Goal: Information Seeking & Learning: Learn about a topic

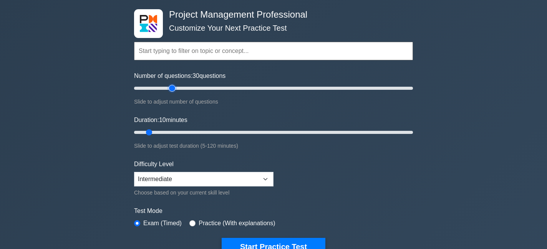
drag, startPoint x: 0, startPoint y: 0, endPoint x: 171, endPoint y: 90, distance: 193.4
type input "30"
click at [171, 90] on input "Number of questions: 30 questions" at bounding box center [273, 88] width 279 height 9
drag, startPoint x: 150, startPoint y: 131, endPoint x: 196, endPoint y: 131, distance: 45.7
type input "30"
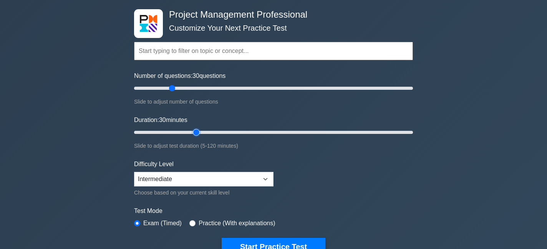
click at [196, 131] on input "Duration: 30 minutes" at bounding box center [273, 132] width 279 height 9
click at [284, 245] on button "Start Practice Test" at bounding box center [274, 247] width 104 height 18
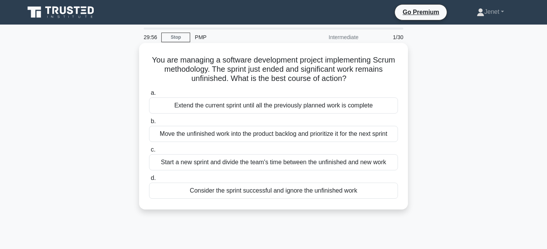
drag, startPoint x: 150, startPoint y: 60, endPoint x: 364, endPoint y: 83, distance: 215.3
click at [364, 83] on h5 "You are managing a software development project implementing Scrum methodology.…" at bounding box center [273, 69] width 251 height 28
drag, startPoint x: 156, startPoint y: 73, endPoint x: 214, endPoint y: 73, distance: 58.0
click at [214, 73] on h5 "You are managing a software development project implementing Scrum methodology.…" at bounding box center [273, 69] width 251 height 28
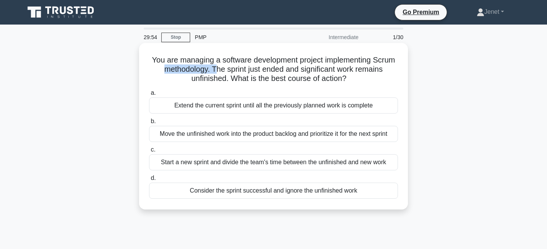
click at [214, 73] on h5 "You are managing a software development project implementing Scrum methodology.…" at bounding box center [273, 69] width 251 height 28
drag, startPoint x: 214, startPoint y: 70, endPoint x: 369, endPoint y: 85, distance: 156.1
click at [369, 85] on div "You are managing a software development project implementing Scrum methodology.…" at bounding box center [273, 126] width 263 height 161
click at [302, 132] on div "Move the unfinished work into the product backlog and prioritize it for the nex…" at bounding box center [273, 134] width 249 height 16
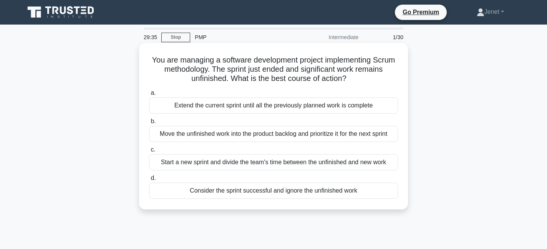
click at [149, 124] on input "b. Move the unfinished work into the product backlog and prioritize it for the …" at bounding box center [149, 121] width 0 height 5
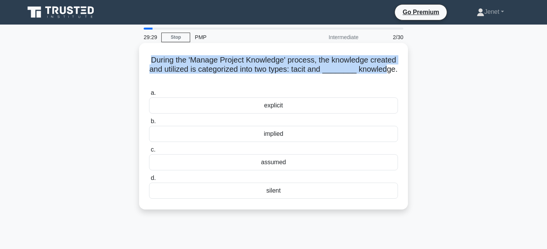
drag, startPoint x: 151, startPoint y: 60, endPoint x: 389, endPoint y: 70, distance: 238.5
click at [389, 70] on h5 "During the 'Manage Project Knowledge' process, the knowledge created and utiliz…" at bounding box center [273, 69] width 251 height 28
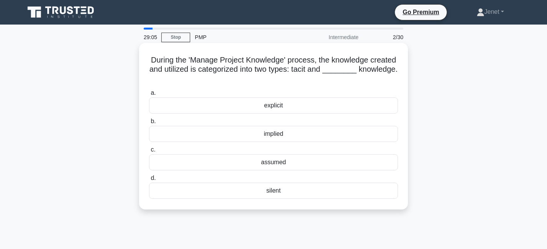
click at [281, 135] on div "implied" at bounding box center [273, 134] width 249 height 16
click at [149, 124] on input "b. implied" at bounding box center [149, 121] width 0 height 5
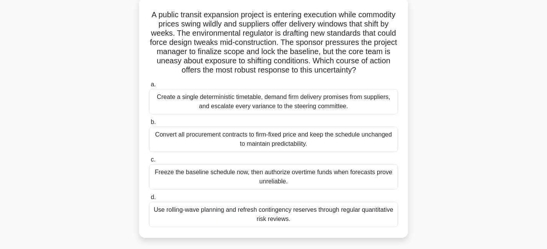
scroll to position [46, 0]
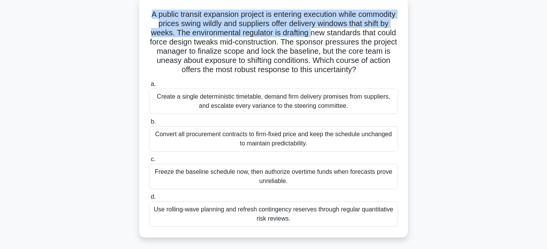
drag, startPoint x: 151, startPoint y: 12, endPoint x: 310, endPoint y: 30, distance: 159.7
click at [310, 30] on h5 "A public transit expansion project is entering execution while commodity prices…" at bounding box center [273, 42] width 251 height 65
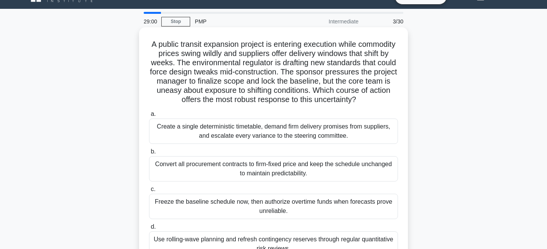
click at [272, 74] on h5 "A public transit expansion project is entering execution while commodity prices…" at bounding box center [273, 72] width 251 height 65
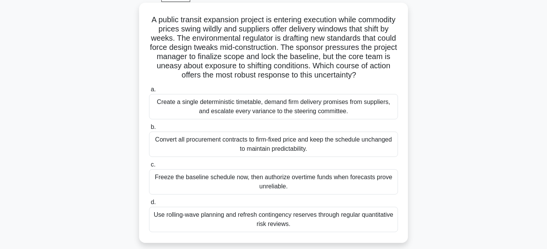
scroll to position [40, 0]
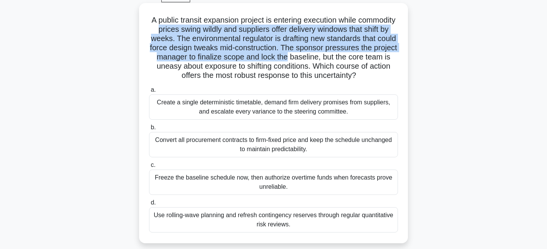
drag, startPoint x: 158, startPoint y: 30, endPoint x: 288, endPoint y: 60, distance: 133.3
click at [288, 58] on h5 "A public transit expansion project is entering execution while commodity prices…" at bounding box center [273, 47] width 251 height 65
click at [288, 60] on h5 "A public transit expansion project is entering execution while commodity prices…" at bounding box center [273, 47] width 251 height 65
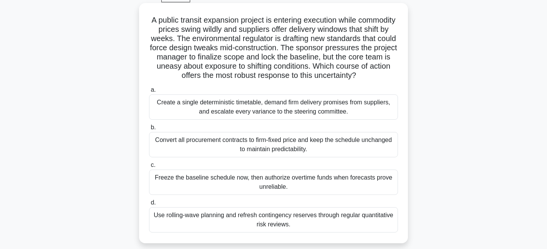
drag, startPoint x: 248, startPoint y: 61, endPoint x: 367, endPoint y: 77, distance: 120.6
click at [368, 77] on h5 "A public transit expansion project is entering execution while commodity prices…" at bounding box center [273, 47] width 251 height 65
click at [367, 77] on h5 "A public transit expansion project is entering execution while commodity prices…" at bounding box center [273, 47] width 251 height 65
drag, startPoint x: 247, startPoint y: 75, endPoint x: 367, endPoint y: 75, distance: 119.9
click at [367, 75] on h5 "A public transit expansion project is entering execution while commodity prices…" at bounding box center [273, 47] width 251 height 65
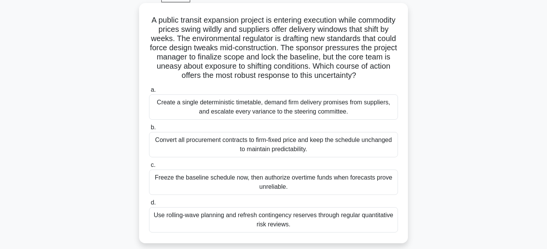
click at [366, 75] on icon ".spinner_0XTQ{transform-origin:center;animation:spinner_y6GP .75s linear infini…" at bounding box center [360, 75] width 9 height 9
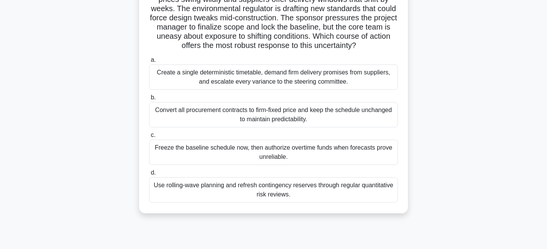
scroll to position [71, 0]
click at [277, 193] on div "Use rolling-wave planning and refresh contingency reserves through regular quan…" at bounding box center [273, 189] width 249 height 25
click at [149, 175] on input "d. Use rolling-wave planning and refresh contingency reserves through regular q…" at bounding box center [149, 172] width 0 height 5
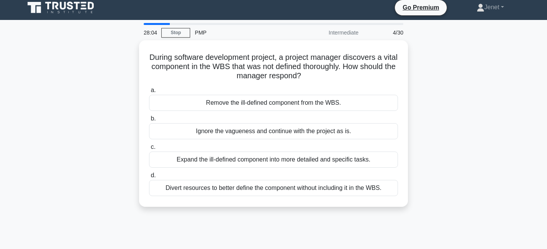
scroll to position [0, 0]
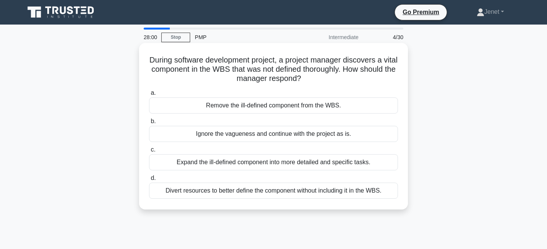
drag, startPoint x: 221, startPoint y: 60, endPoint x: 316, endPoint y: 76, distance: 96.7
click at [316, 76] on h5 "During software development project, a project manager discovers a vital compon…" at bounding box center [273, 69] width 251 height 28
click at [281, 163] on div "Expand the ill-defined component into more detailed and specific tasks." at bounding box center [273, 163] width 249 height 16
click at [149, 153] on input "c. Expand the ill-defined component into more detailed and specific tasks." at bounding box center [149, 150] width 0 height 5
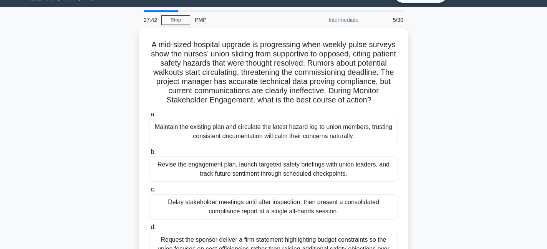
scroll to position [30, 0]
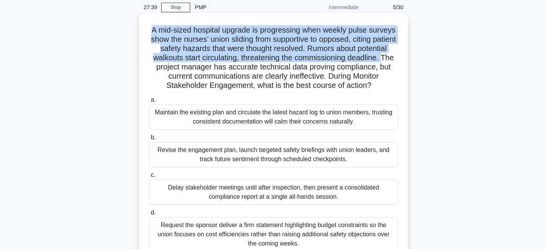
drag, startPoint x: 229, startPoint y: 24, endPoint x: 382, endPoint y: 60, distance: 157.5
click at [382, 60] on div "A mid-sized hospital upgrade is progressing when weekly pulse surveys show the …" at bounding box center [273, 138] width 263 height 244
click at [382, 60] on h5 "A mid-sized hospital upgrade is progressing when weekly pulse surveys show the …" at bounding box center [273, 57] width 251 height 65
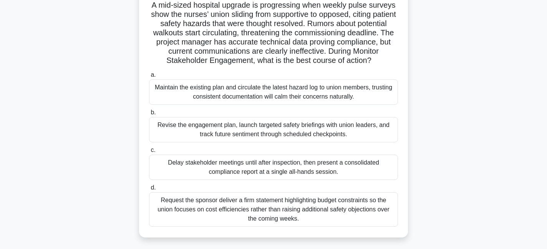
scroll to position [55, 0]
click at [291, 136] on div "Revise the engagement plan, launch targeted safety briefings with union leaders…" at bounding box center [273, 129] width 249 height 25
click at [149, 115] on input "b. Revise the engagement plan, launch targeted safety briefings with union lead…" at bounding box center [149, 112] width 0 height 5
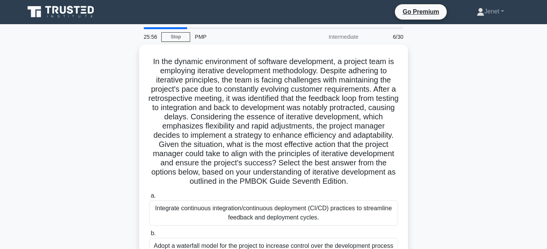
scroll to position [1, 0]
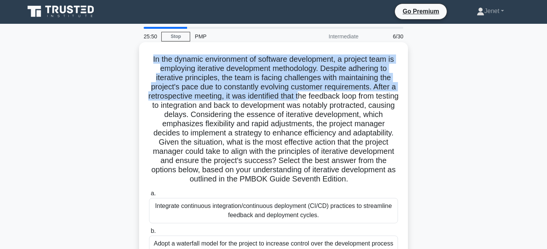
drag, startPoint x: 151, startPoint y: 57, endPoint x: 311, endPoint y: 97, distance: 164.8
click at [311, 96] on h5 "In the dynamic environment of software development, a project team is employing…" at bounding box center [273, 120] width 251 height 130
click at [153, 85] on h5 "In the dynamic environment of software development, a project team is employing…" at bounding box center [273, 120] width 251 height 130
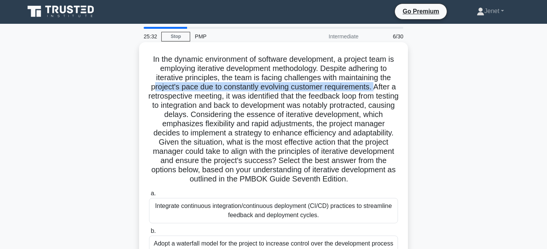
drag, startPoint x: 153, startPoint y: 85, endPoint x: 374, endPoint y: 87, distance: 221.0
click at [374, 87] on h5 "In the dynamic environment of software development, a project team is employing…" at bounding box center [273, 120] width 251 height 130
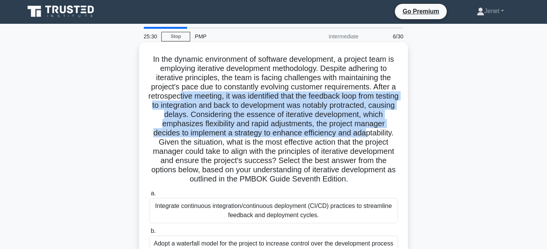
drag, startPoint x: 191, startPoint y: 99, endPoint x: 367, endPoint y: 129, distance: 178.1
click at [367, 129] on h5 "In the dynamic environment of software development, a project team is employing…" at bounding box center [273, 120] width 251 height 130
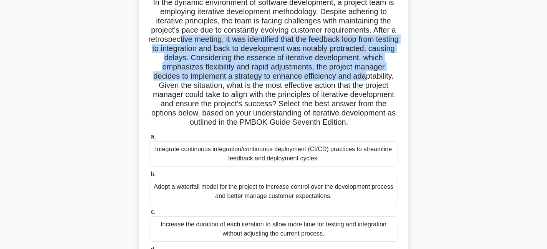
scroll to position [61, 0]
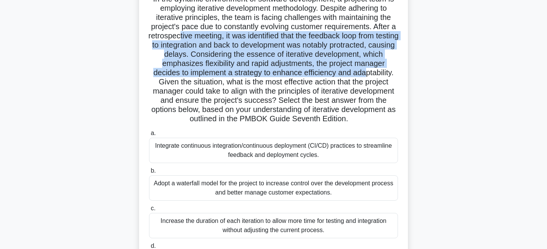
click at [203, 52] on h5 "In the dynamic environment of software development, a project team is employing…" at bounding box center [273, 59] width 251 height 130
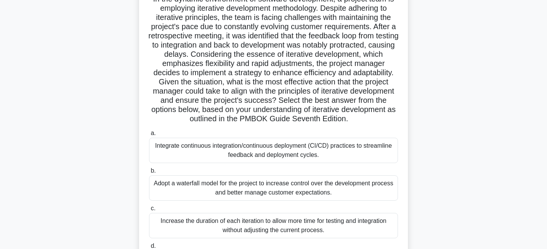
drag, startPoint x: 204, startPoint y: 53, endPoint x: 394, endPoint y: 123, distance: 202.0
click at [394, 123] on h5 "In the dynamic environment of software development, a project team is employing…" at bounding box center [273, 59] width 251 height 130
click at [315, 69] on h5 "In the dynamic environment of software development, a project team is employing…" at bounding box center [273, 59] width 251 height 130
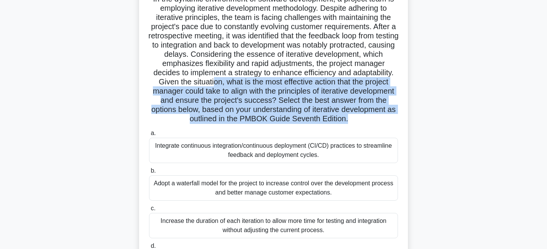
drag, startPoint x: 211, startPoint y: 84, endPoint x: 387, endPoint y: 128, distance: 181.5
click at [387, 128] on div "In the dynamic environment of software development, a project team is employing…" at bounding box center [273, 134] width 263 height 299
click at [387, 128] on div "a. Integrate continuous integration/continuous deployment (CI/CD) practices to …" at bounding box center [274, 202] width 258 height 151
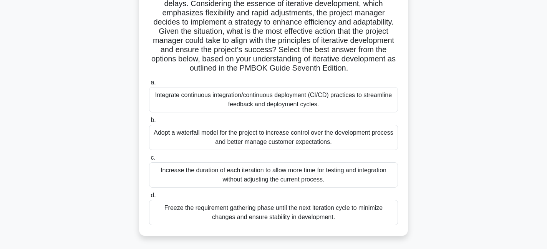
scroll to position [112, 0]
click at [290, 104] on div "Integrate continuous integration/continuous deployment (CI/CD) practices to str…" at bounding box center [273, 99] width 249 height 25
click at [149, 85] on input "a. Integrate continuous integration/continuous deployment (CI/CD) practices to …" at bounding box center [149, 82] width 0 height 5
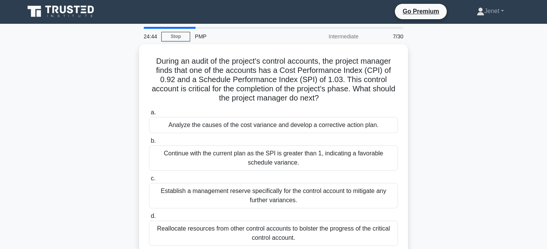
scroll to position [0, 0]
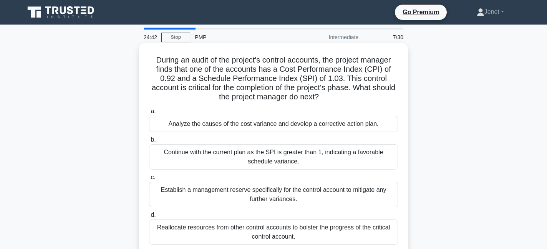
drag, startPoint x: 264, startPoint y: 57, endPoint x: 356, endPoint y: 96, distance: 100.4
click at [356, 96] on h5 "During an audit of the project's control accounts, the project manager finds th…" at bounding box center [273, 78] width 251 height 47
click at [275, 125] on div "Analyze the causes of the cost variance and develop a corrective action plan." at bounding box center [273, 124] width 249 height 16
click at [149, 114] on input "a. Analyze the causes of the cost variance and develop a corrective action plan." at bounding box center [149, 111] width 0 height 5
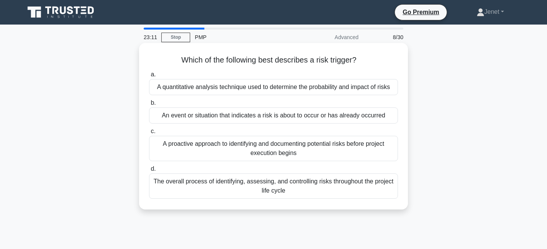
click at [346, 117] on div "An event or situation that indicates a risk is about to occur or has already oc…" at bounding box center [273, 116] width 249 height 16
click at [149, 106] on input "b. An event or situation that indicates a risk is about to occur or has already…" at bounding box center [149, 103] width 0 height 5
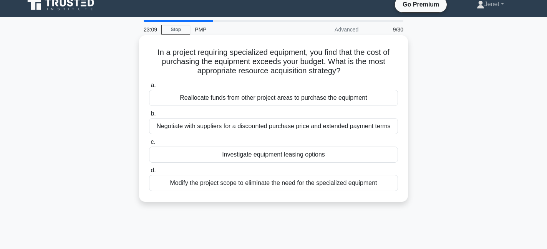
scroll to position [7, 0]
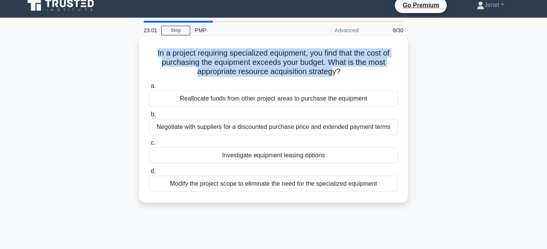
drag, startPoint x: 156, startPoint y: 53, endPoint x: 332, endPoint y: 70, distance: 177.3
click at [332, 70] on h5 "In a project requiring specialized equipment, you find that the cost of purchas…" at bounding box center [273, 62] width 251 height 28
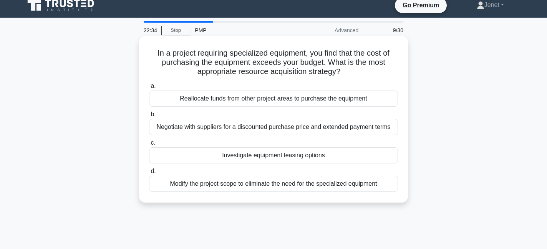
click at [308, 128] on div "Negotiate with suppliers for a discounted purchase price and extended payment t…" at bounding box center [273, 127] width 249 height 16
click at [149, 117] on input "b. Negotiate with suppliers for a discounted purchase price and extended paymen…" at bounding box center [149, 114] width 0 height 5
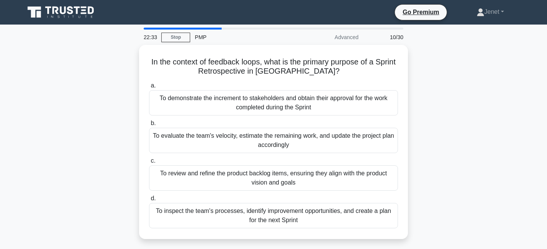
scroll to position [15, 0]
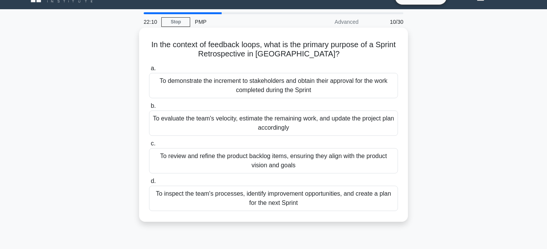
click at [282, 204] on div "To inspect the team's processes, identify improvement opportunities, and create…" at bounding box center [273, 198] width 249 height 25
click at [149, 184] on input "d. To inspect the team's processes, identify improvement opportunities, and cre…" at bounding box center [149, 181] width 0 height 5
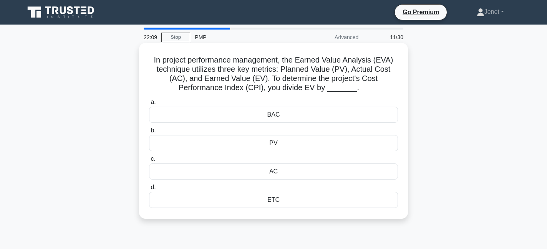
scroll to position [0, 0]
click at [288, 172] on div "AC" at bounding box center [273, 172] width 249 height 16
click at [149, 162] on input "c. AC" at bounding box center [149, 159] width 0 height 5
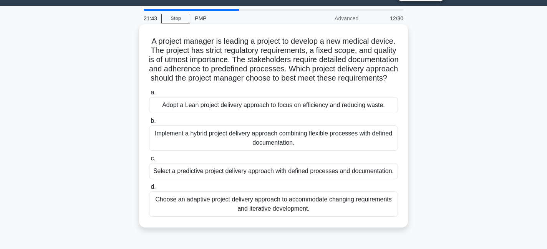
scroll to position [20, 0]
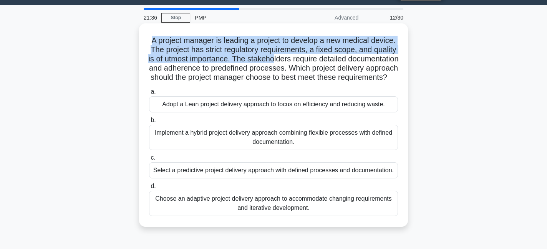
drag, startPoint x: 151, startPoint y: 40, endPoint x: 299, endPoint y: 57, distance: 148.9
click at [299, 57] on h5 "A project manager is leading a project to develop a new medical device. The pro…" at bounding box center [273, 59] width 251 height 47
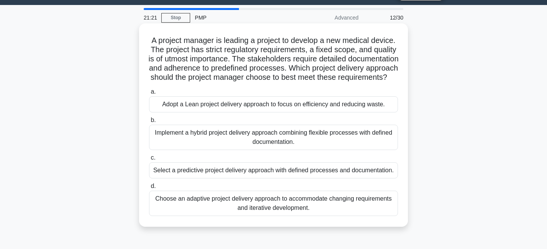
drag, startPoint x: 149, startPoint y: 77, endPoint x: 337, endPoint y: 93, distance: 188.3
click at [337, 93] on div "A project manager is leading a project to develop a new medical device. The pro…" at bounding box center [273, 126] width 263 height 198
click at [302, 179] on div "Select a predictive project delivery approach with defined processes and docume…" at bounding box center [273, 171] width 249 height 16
click at [149, 161] on input "c. Select a predictive project delivery approach with defined processes and doc…" at bounding box center [149, 158] width 0 height 5
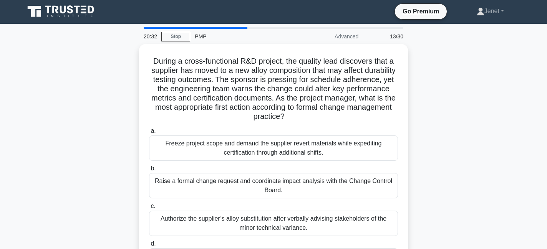
scroll to position [0, 0]
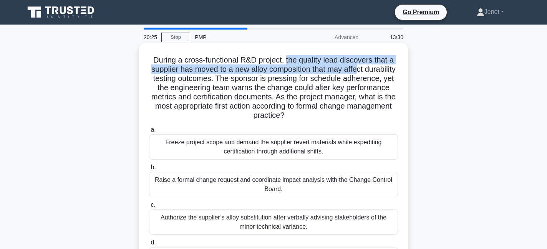
drag, startPoint x: 286, startPoint y: 60, endPoint x: 356, endPoint y: 73, distance: 70.8
click at [356, 73] on h5 "During a cross-functional R&D project, the quality lead discovers that a suppli…" at bounding box center [273, 87] width 251 height 65
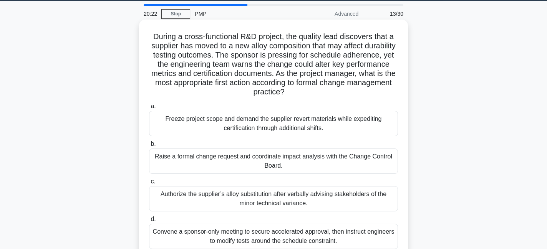
scroll to position [27, 0]
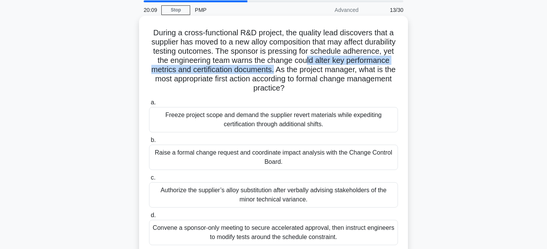
drag, startPoint x: 306, startPoint y: 60, endPoint x: 274, endPoint y: 70, distance: 33.1
click at [274, 70] on h5 "During a cross-functional R&D project, the quality lead discovers that a suppli…" at bounding box center [273, 60] width 251 height 65
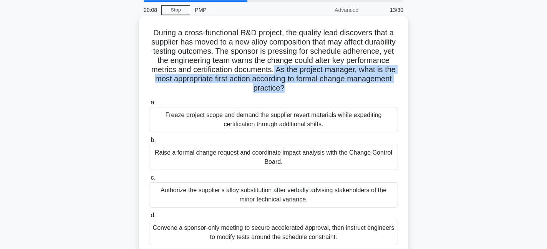
drag, startPoint x: 274, startPoint y: 70, endPoint x: 352, endPoint y: 86, distance: 79.9
click at [352, 86] on h5 "During a cross-functional R&D project, the quality lead discovers that a suppli…" at bounding box center [273, 60] width 251 height 65
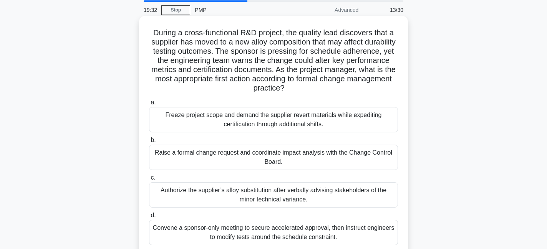
click at [303, 154] on div "Raise a formal change request and coordinate impact analysis with the Change Co…" at bounding box center [273, 157] width 249 height 25
click at [149, 143] on input "b. Raise a formal change request and coordinate impact analysis with the Change…" at bounding box center [149, 140] width 0 height 5
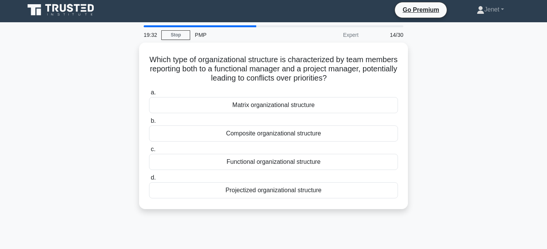
scroll to position [0, 0]
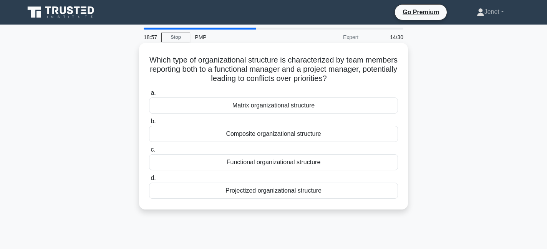
click at [312, 109] on div "Matrix organizational structure" at bounding box center [273, 106] width 249 height 16
click at [149, 96] on input "a. Matrix organizational structure" at bounding box center [149, 93] width 0 height 5
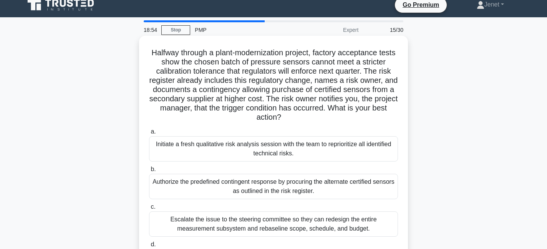
scroll to position [1, 0]
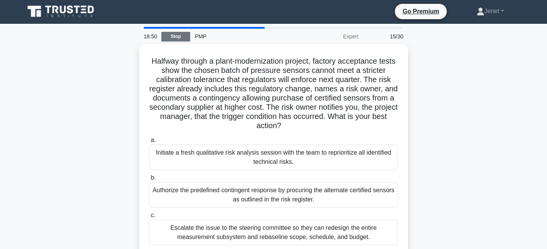
click at [176, 35] on link "Stop" at bounding box center [175, 37] width 29 height 10
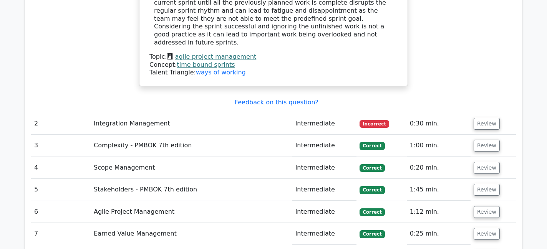
scroll to position [1033, 0]
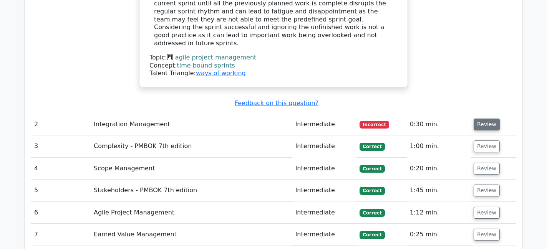
click at [484, 119] on button "Review" at bounding box center [487, 125] width 26 height 12
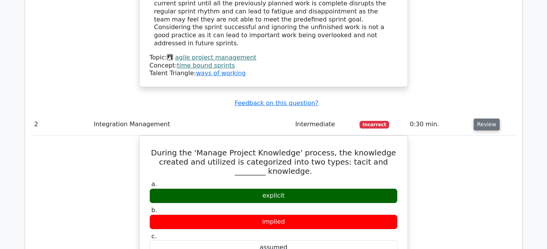
click at [494, 119] on button "Review" at bounding box center [487, 125] width 26 height 12
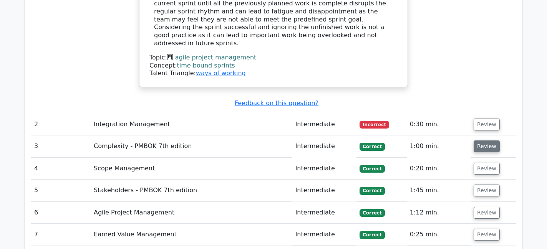
click at [474, 141] on button "Review" at bounding box center [487, 147] width 26 height 12
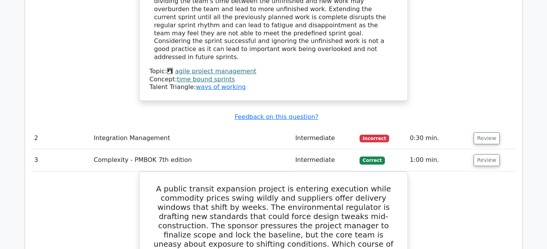
scroll to position [1003, 0]
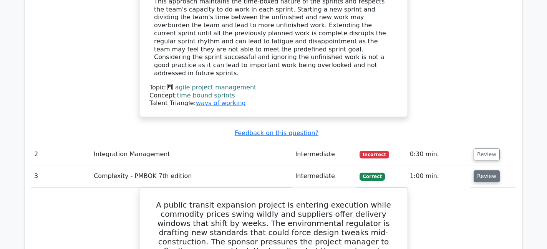
click at [481, 171] on button "Review" at bounding box center [487, 177] width 26 height 12
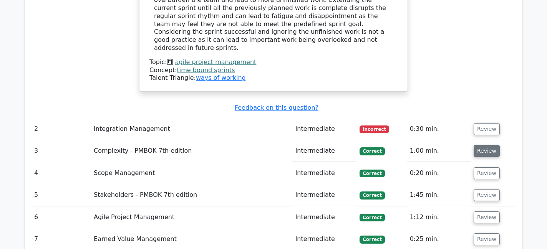
scroll to position [1028, 0]
click at [481, 167] on button "Review" at bounding box center [487, 173] width 26 height 12
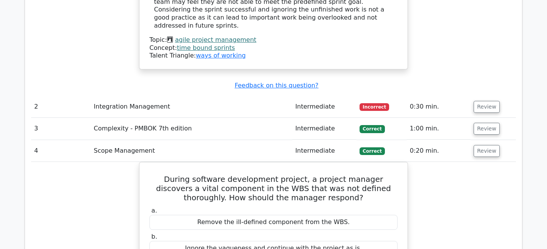
scroll to position [1054, 0]
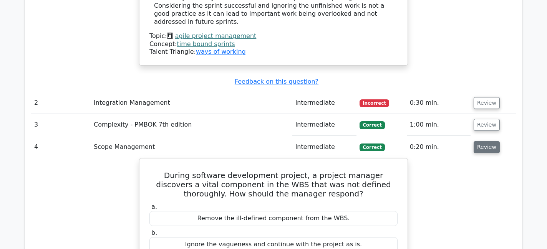
click at [483, 141] on button "Review" at bounding box center [487, 147] width 26 height 12
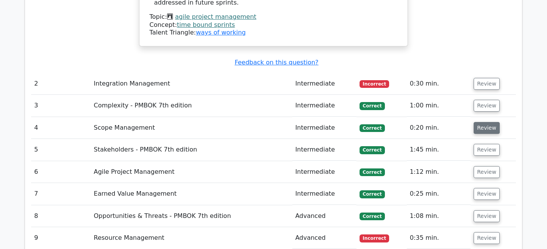
scroll to position [1078, 0]
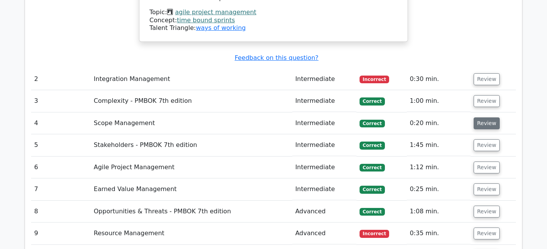
click at [483, 140] on button "Review" at bounding box center [487, 146] width 26 height 12
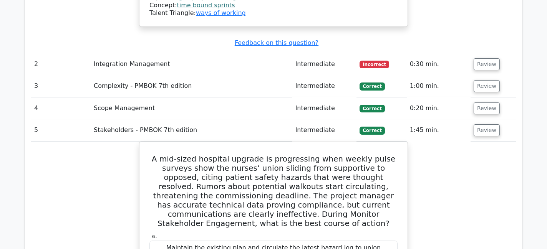
scroll to position [1077, 0]
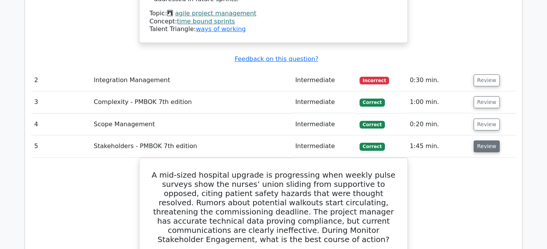
click at [487, 141] on button "Review" at bounding box center [487, 147] width 26 height 12
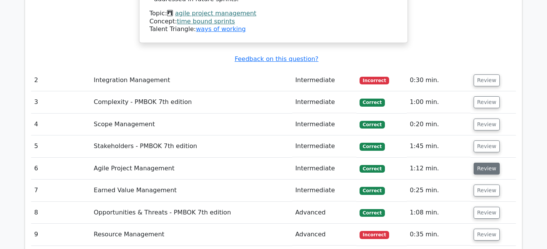
click at [484, 163] on button "Review" at bounding box center [487, 169] width 26 height 12
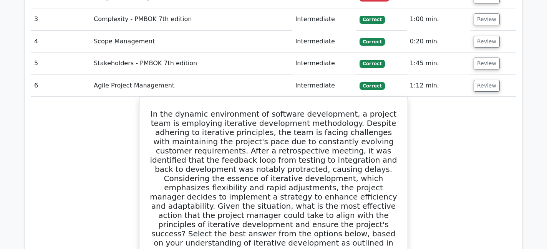
scroll to position [1070, 0]
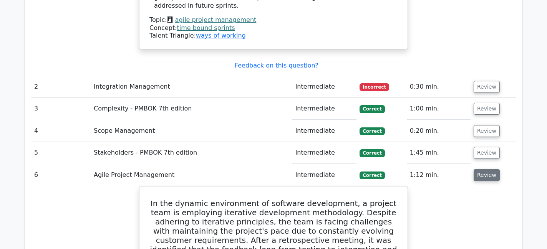
click at [482, 170] on button "Review" at bounding box center [487, 176] width 26 height 12
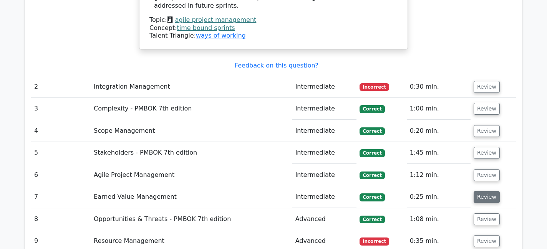
click at [478, 191] on button "Review" at bounding box center [487, 197] width 26 height 12
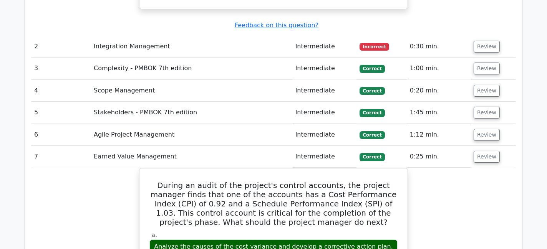
scroll to position [1109, 0]
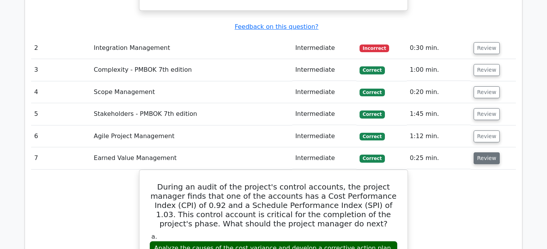
click at [481, 153] on button "Review" at bounding box center [487, 159] width 26 height 12
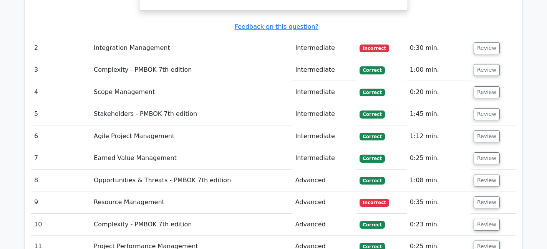
click at [481, 170] on td "Review" at bounding box center [493, 181] width 45 height 22
click at [483, 175] on button "Review" at bounding box center [487, 181] width 26 height 12
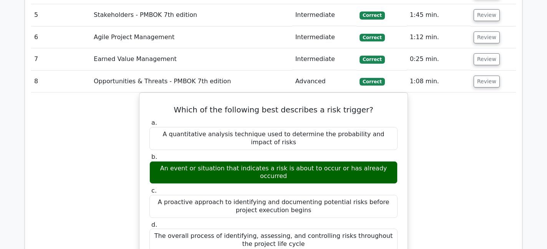
scroll to position [1169, 0]
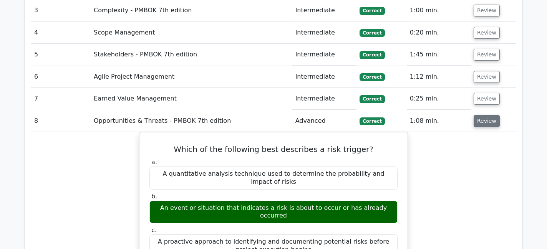
click at [484, 115] on button "Review" at bounding box center [487, 121] width 26 height 12
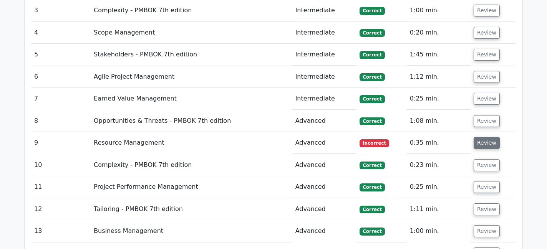
click at [478, 137] on button "Review" at bounding box center [487, 143] width 26 height 12
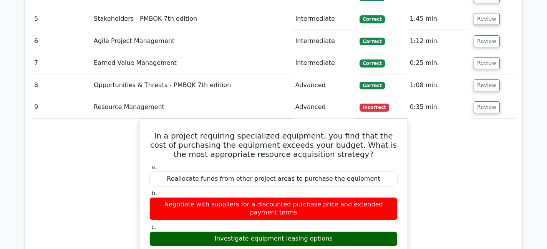
scroll to position [1206, 0]
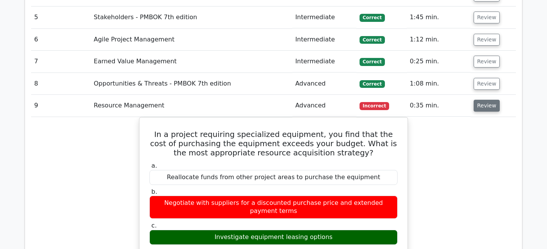
click at [480, 100] on button "Review" at bounding box center [487, 106] width 26 height 12
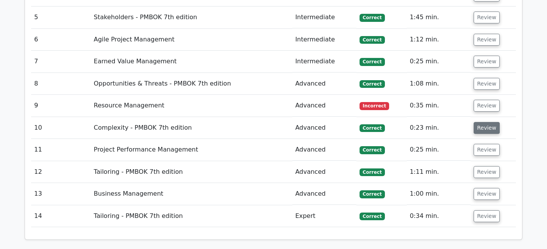
click at [486, 122] on button "Review" at bounding box center [487, 128] width 26 height 12
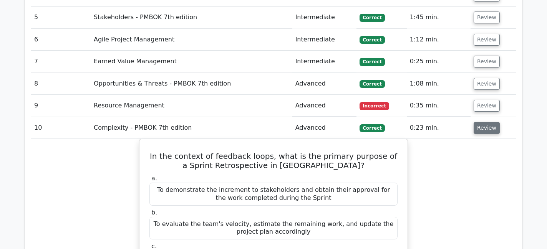
click at [485, 122] on button "Review" at bounding box center [487, 128] width 26 height 12
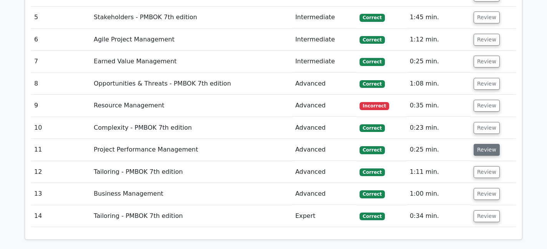
click at [485, 144] on button "Review" at bounding box center [487, 150] width 26 height 12
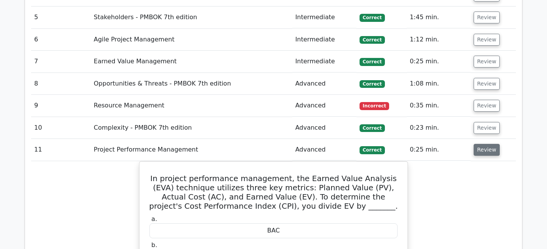
click at [484, 144] on button "Review" at bounding box center [487, 150] width 26 height 12
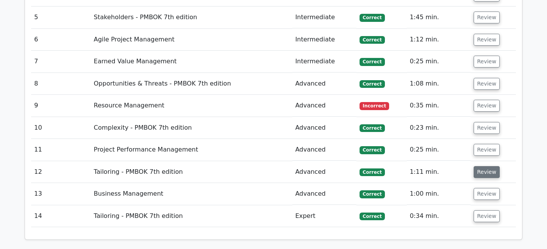
click at [489, 166] on button "Review" at bounding box center [487, 172] width 26 height 12
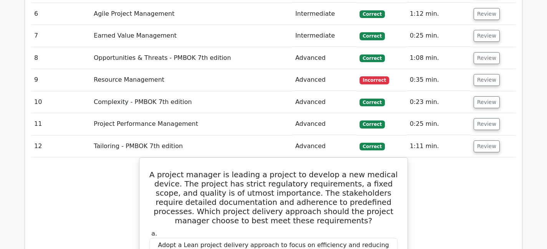
scroll to position [1231, 0]
click at [489, 141] on button "Review" at bounding box center [487, 147] width 26 height 12
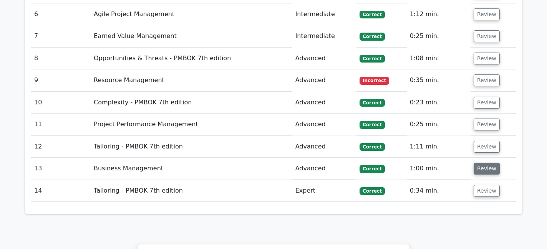
click at [482, 163] on button "Review" at bounding box center [487, 169] width 26 height 12
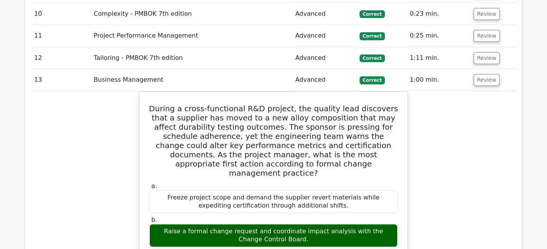
scroll to position [1269, 0]
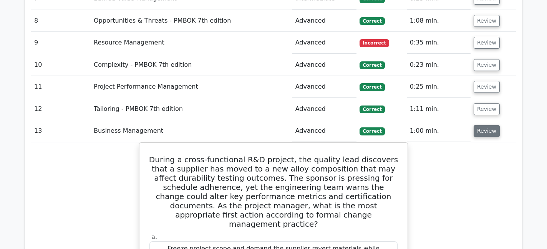
click at [491, 125] on button "Review" at bounding box center [487, 131] width 26 height 12
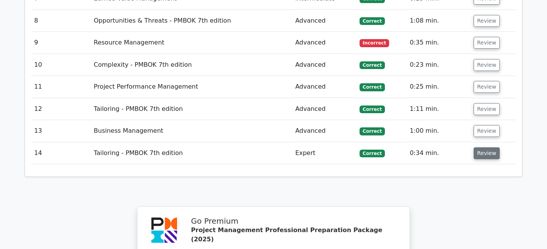
click at [491, 148] on button "Review" at bounding box center [487, 154] width 26 height 12
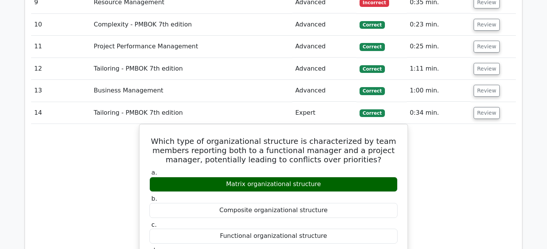
scroll to position [1304, 0]
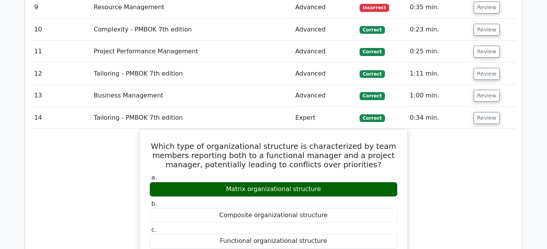
click at [486, 107] on td "Review" at bounding box center [493, 118] width 45 height 22
click at [487, 112] on button "Review" at bounding box center [487, 118] width 26 height 12
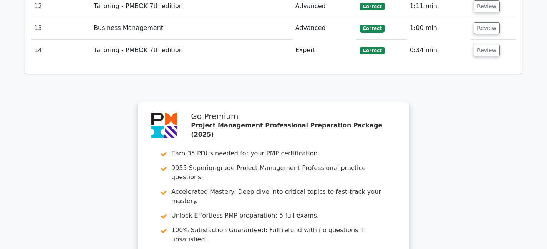
scroll to position [1475, 0]
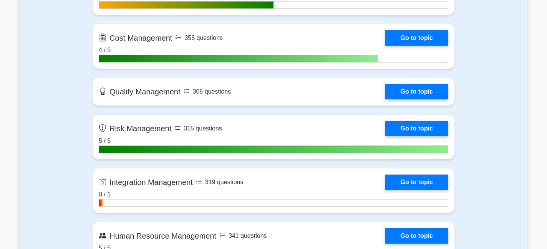
scroll to position [681, 0]
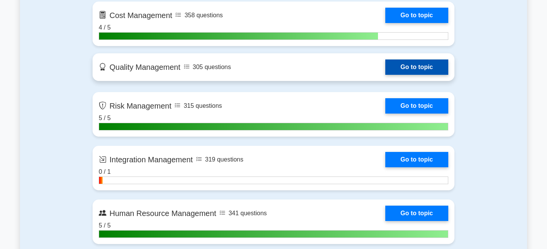
click at [425, 72] on link "Go to topic" at bounding box center [417, 67] width 63 height 15
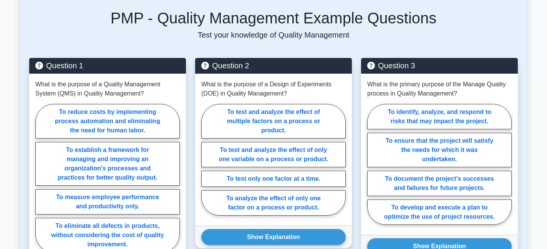
scroll to position [384, 0]
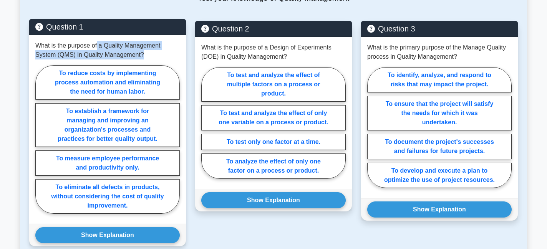
drag, startPoint x: 97, startPoint y: 47, endPoint x: 153, endPoint y: 61, distance: 57.3
click at [153, 61] on div "What is the purpose of a Quality Management System (QMS) in Quality Management?…" at bounding box center [107, 129] width 157 height 189
click at [154, 52] on p "What is the purpose of a Quality Management System (QMS) in Quality Management?" at bounding box center [107, 50] width 145 height 18
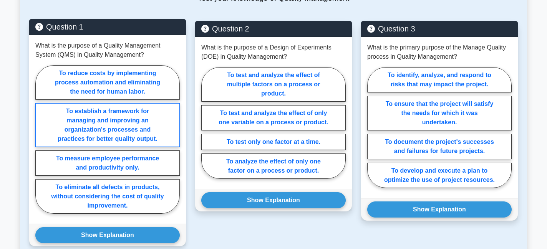
click at [128, 122] on label "To establish a framework for managing and improving an organization's processes…" at bounding box center [107, 125] width 145 height 44
click at [40, 140] on input "To establish a framework for managing and improving an organization's processes…" at bounding box center [37, 142] width 5 height 5
radio input "true"
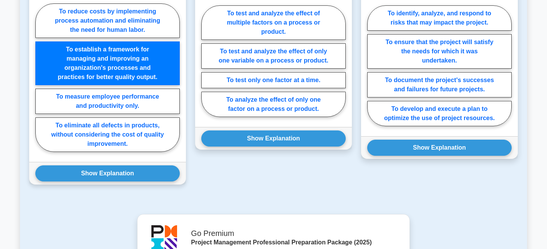
scroll to position [446, 0]
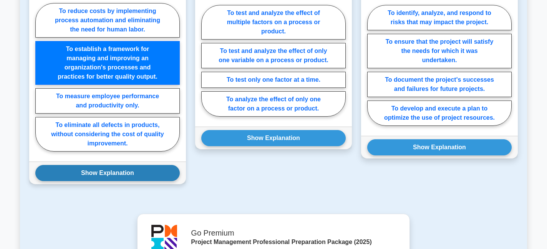
click at [123, 172] on button "Show Explanation" at bounding box center [107, 173] width 145 height 16
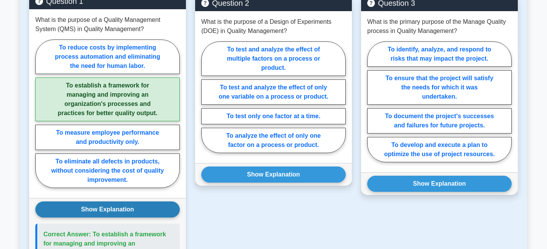
scroll to position [414, 0]
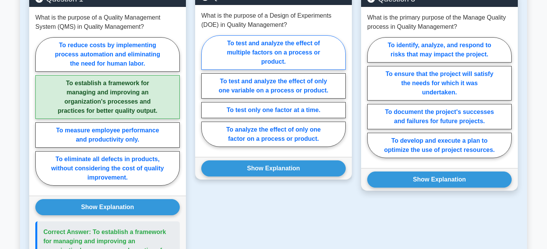
click at [286, 50] on label "To test and analyze the effect of multiple factors on a process or product." at bounding box center [273, 52] width 145 height 35
click at [206, 91] on input "To test and analyze the effect of multiple factors on a process or product." at bounding box center [203, 93] width 5 height 5
radio input "true"
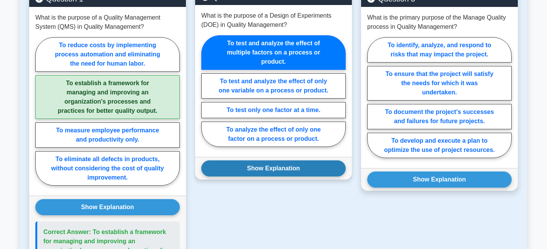
click at [291, 172] on button "Show Explanation" at bounding box center [273, 169] width 145 height 16
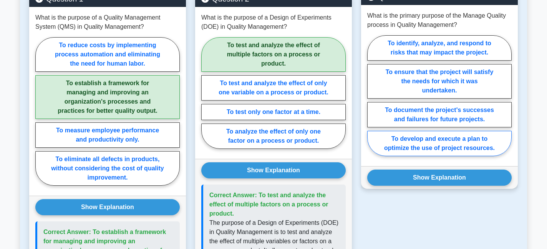
scroll to position [399, 0]
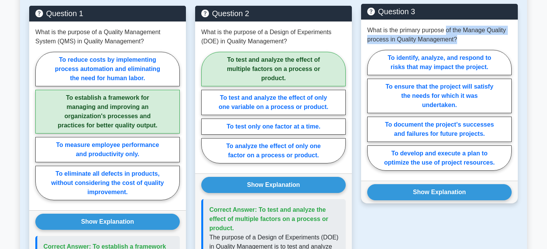
drag, startPoint x: 447, startPoint y: 29, endPoint x: 460, endPoint y: 41, distance: 17.4
click at [460, 41] on p "What is the primary purpose of the Manage Quality process in Quality Management?" at bounding box center [439, 35] width 145 height 18
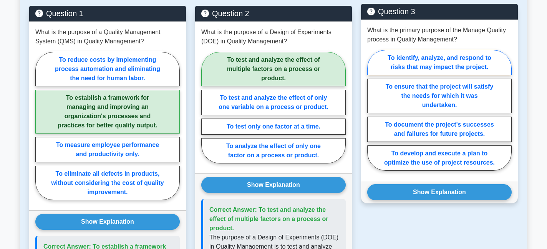
click at [445, 62] on label "To identify, analyze, and respond to risks that may impact the project." at bounding box center [439, 62] width 145 height 25
click at [372, 110] on input "To identify, analyze, and respond to risks that may impact the project." at bounding box center [369, 112] width 5 height 5
radio input "true"
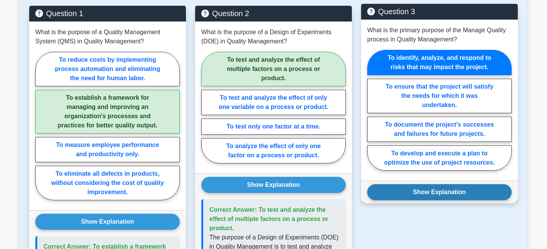
click at [443, 189] on button "Show Explanation" at bounding box center [439, 193] width 145 height 16
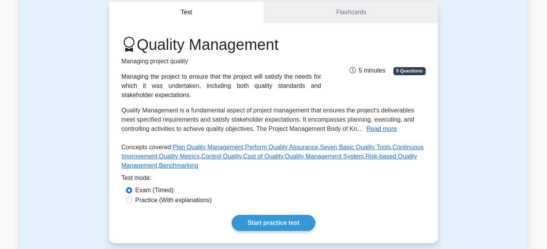
scroll to position [208, 0]
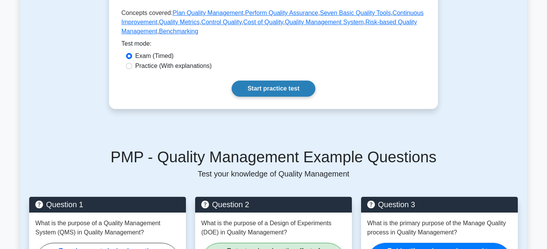
click at [287, 89] on link "Start practice test" at bounding box center [273, 89] width 83 height 16
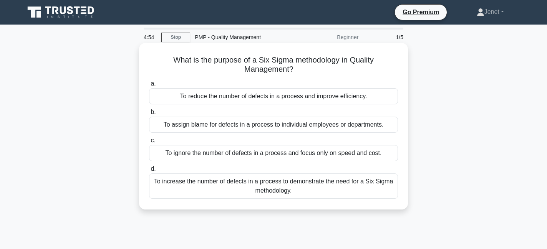
click at [289, 98] on div "To reduce the number of defects in a process and improve efficiency." at bounding box center [273, 96] width 249 height 16
click at [149, 86] on input "a. To reduce the number of defects in a process and improve efficiency." at bounding box center [149, 83] width 0 height 5
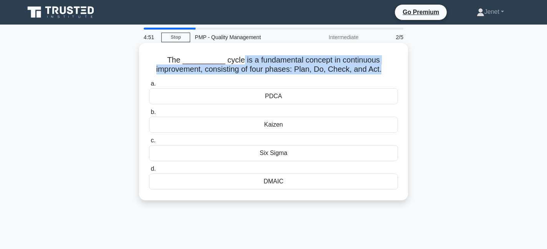
drag, startPoint x: 243, startPoint y: 63, endPoint x: 381, endPoint y: 66, distance: 138.0
click at [381, 66] on h5 "The __________ cycle is a fundamental concept in continuous improvement, consis…" at bounding box center [273, 64] width 251 height 19
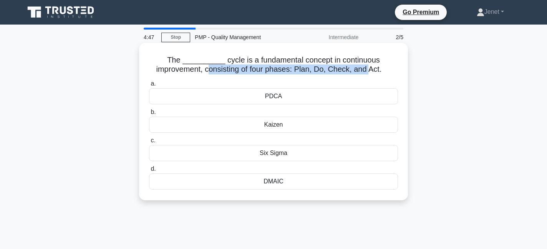
drag, startPoint x: 208, startPoint y: 72, endPoint x: 367, endPoint y: 72, distance: 159.5
click at [367, 72] on h5 "The __________ cycle is a fundamental concept in continuous improvement, consis…" at bounding box center [273, 64] width 251 height 19
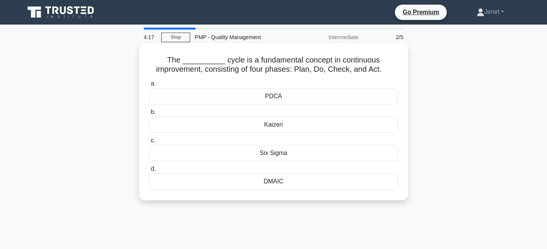
click at [279, 181] on div "DMAIC" at bounding box center [273, 182] width 249 height 16
click at [149, 172] on input "d. DMAIC" at bounding box center [149, 169] width 0 height 5
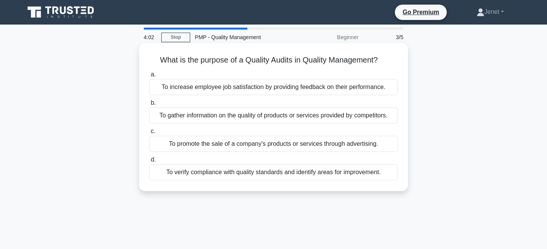
click at [308, 170] on div "To verify compliance with quality standards and identify areas for improvement." at bounding box center [273, 173] width 249 height 16
click at [149, 163] on input "d. To verify compliance with quality standards and identify areas for improveme…" at bounding box center [149, 160] width 0 height 5
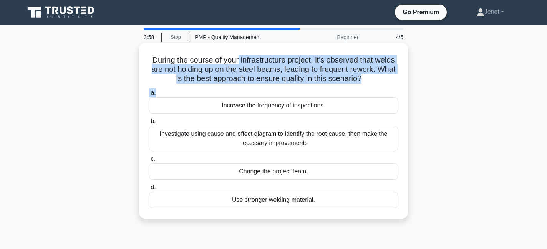
drag, startPoint x: 238, startPoint y: 62, endPoint x: 362, endPoint y: 90, distance: 127.0
click at [362, 90] on div "During the course of your infrastructure project, it's observed that welds are …" at bounding box center [273, 131] width 263 height 170
click at [371, 76] on icon ".spinner_0XTQ{transform-origin:center;animation:spinner_y6GP .75s linear infini…" at bounding box center [366, 79] width 9 height 9
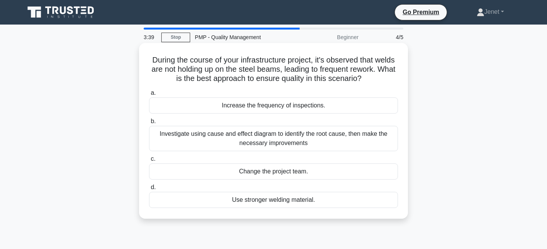
click at [298, 148] on div "Investigate using cause and effect diagram to identify the root cause, then mak…" at bounding box center [273, 138] width 249 height 25
click at [149, 124] on input "b. Investigate using cause and effect diagram to identify the root cause, then …" at bounding box center [149, 121] width 0 height 5
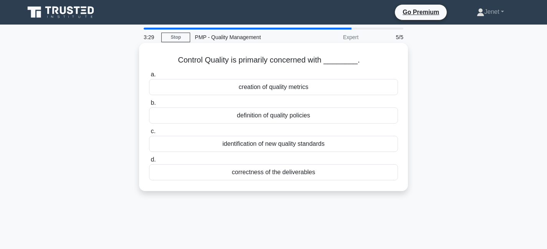
click at [290, 172] on div "correctness of the deliverables" at bounding box center [273, 173] width 249 height 16
click at [149, 163] on input "d. correctness of the deliverables" at bounding box center [149, 160] width 0 height 5
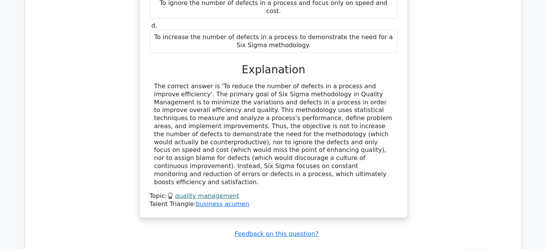
scroll to position [878, 0]
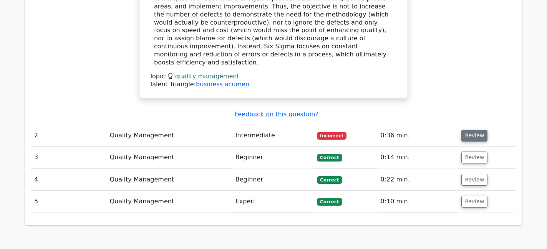
click at [474, 130] on button "Review" at bounding box center [475, 136] width 26 height 12
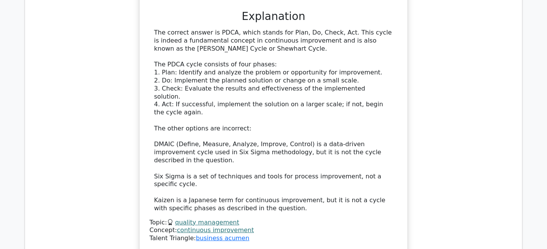
scroll to position [1152, 0]
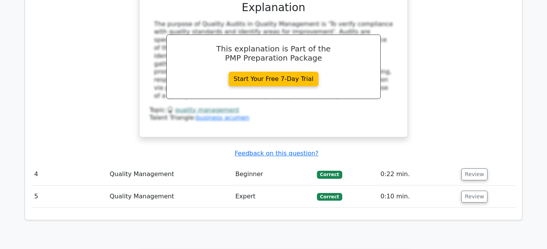
scroll to position [1635, 0]
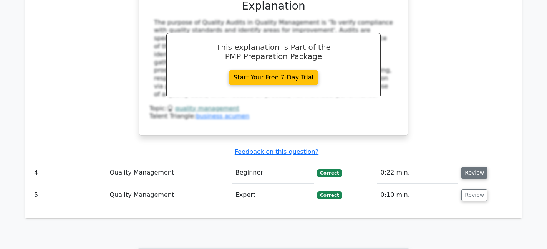
click at [476, 167] on button "Review" at bounding box center [475, 173] width 26 height 12
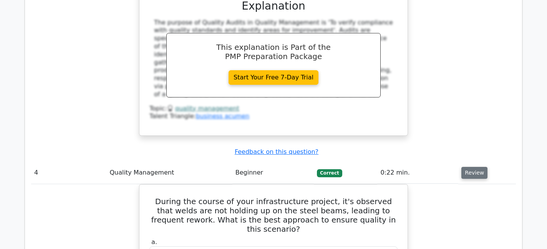
click at [476, 167] on button "Review" at bounding box center [475, 173] width 26 height 12
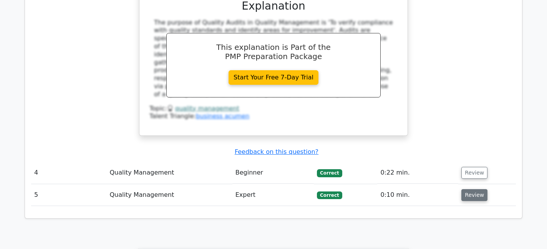
click at [463, 190] on button "Review" at bounding box center [475, 196] width 26 height 12
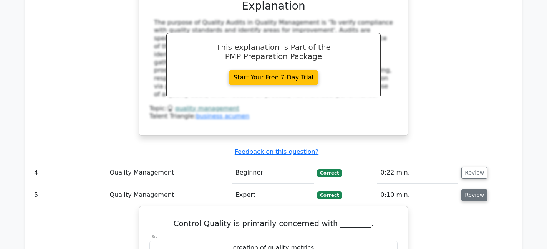
click at [467, 190] on button "Review" at bounding box center [475, 196] width 26 height 12
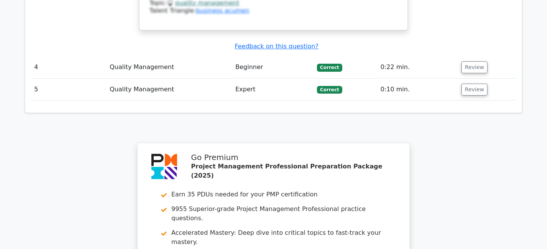
scroll to position [1876, 0]
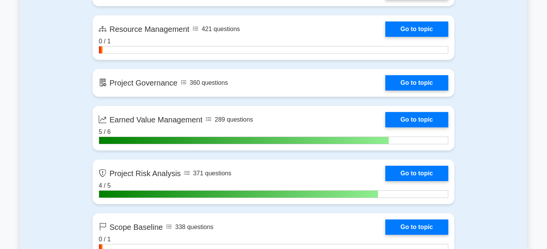
scroll to position [1337, 0]
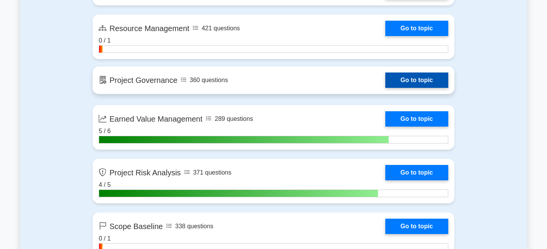
click at [421, 83] on link "Go to topic" at bounding box center [417, 80] width 63 height 15
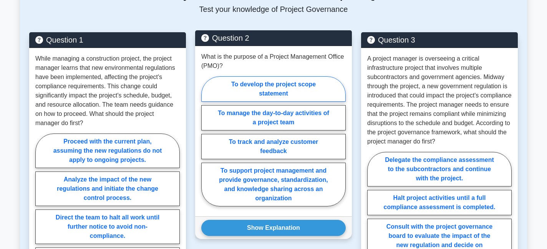
scroll to position [378, 0]
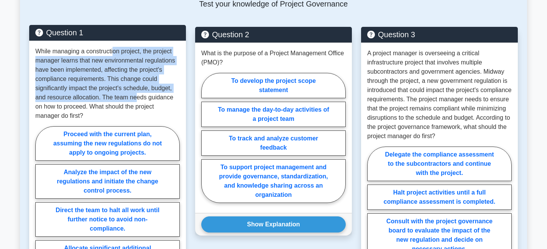
drag, startPoint x: 113, startPoint y: 50, endPoint x: 138, endPoint y: 95, distance: 51.1
click at [138, 95] on p "While managing a construction project, the project manager learns that new envi…" at bounding box center [107, 84] width 145 height 74
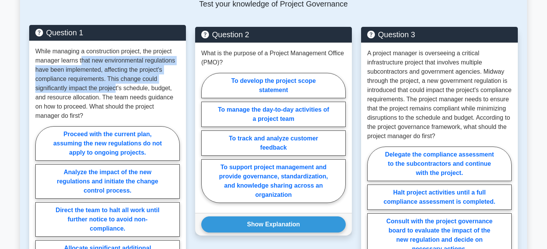
drag, startPoint x: 81, startPoint y: 63, endPoint x: 116, endPoint y: 86, distance: 41.6
click at [116, 86] on p "While managing a construction project, the project manager learns that new envi…" at bounding box center [107, 84] width 145 height 74
click at [115, 86] on p "While managing a construction project, the project manager learns that new envi…" at bounding box center [107, 84] width 145 height 74
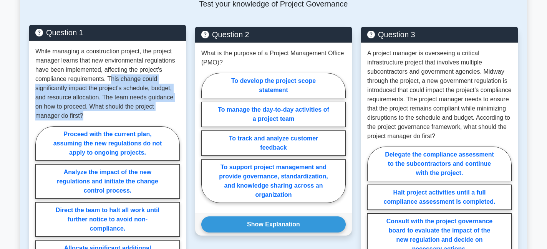
drag, startPoint x: 111, startPoint y: 80, endPoint x: 138, endPoint y: 113, distance: 42.1
click at [138, 113] on p "While managing a construction project, the project manager learns that new envi…" at bounding box center [107, 84] width 145 height 74
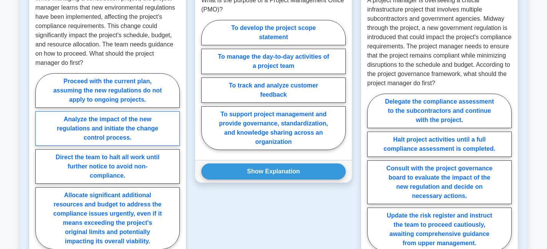
scroll to position [432, 0]
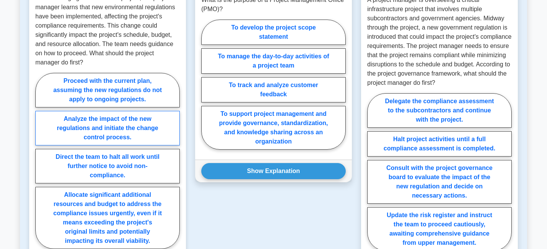
click at [144, 118] on label "Analyze the impact of the new regulations and initiate the change control proce…" at bounding box center [107, 128] width 145 height 35
click at [40, 161] on input "Analyze the impact of the new regulations and initiate the change control proce…" at bounding box center [37, 163] width 5 height 5
radio input "true"
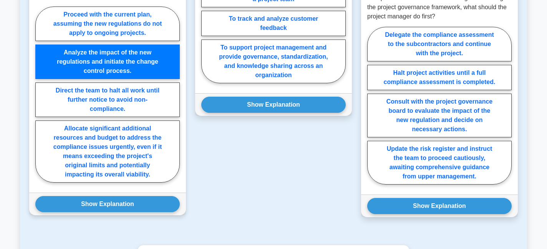
scroll to position [499, 0]
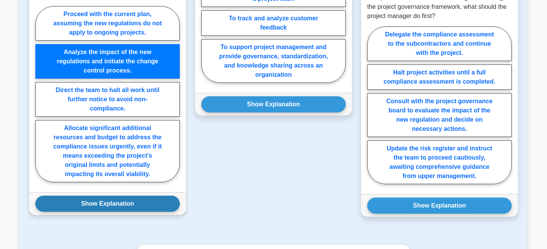
click at [115, 206] on button "Show Explanation" at bounding box center [107, 204] width 145 height 16
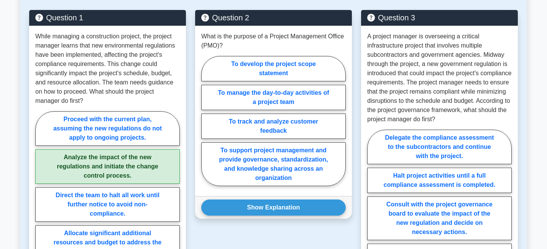
scroll to position [396, 0]
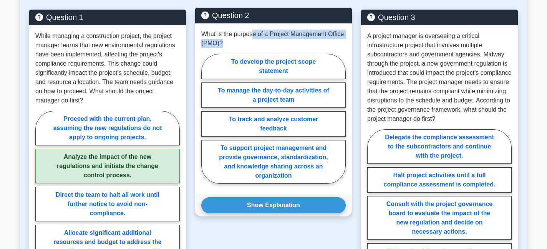
drag, startPoint x: 252, startPoint y: 35, endPoint x: 273, endPoint y: 45, distance: 23.2
click at [273, 45] on p "What is the purpose of a Project Management Office (PMO)?" at bounding box center [273, 39] width 145 height 18
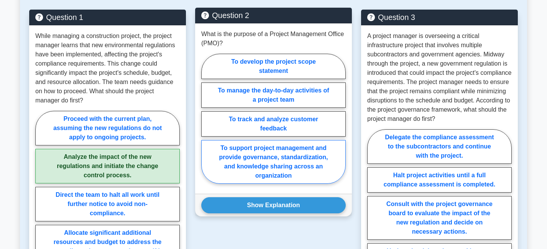
click at [290, 168] on label "To support project management and provide governance, standardization, and know…" at bounding box center [273, 162] width 145 height 44
click at [206, 124] on input "To support project management and provide governance, standardization, and know…" at bounding box center [203, 121] width 5 height 5
radio input "true"
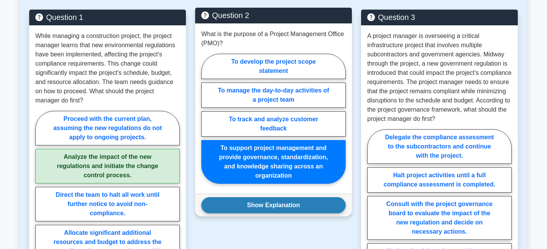
click at [291, 205] on button "Show Explanation" at bounding box center [273, 206] width 145 height 16
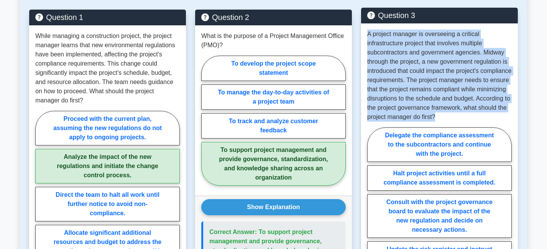
drag, startPoint x: 368, startPoint y: 31, endPoint x: 482, endPoint y: 127, distance: 149.5
click at [482, 122] on p "A project manager is overseeing a critical infrastructure project that involves…" at bounding box center [439, 76] width 145 height 92
drag, startPoint x: 482, startPoint y: 127, endPoint x: 365, endPoint y: 27, distance: 154.1
click at [365, 27] on div "A project manager is overseeing a critical infrastructure project that involves…" at bounding box center [439, 159] width 157 height 272
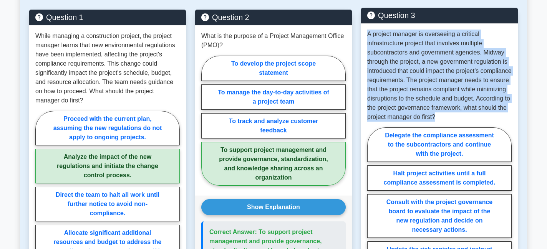
click at [369, 35] on p "A project manager is overseeing a critical infrastructure project that involves…" at bounding box center [439, 76] width 145 height 92
drag, startPoint x: 367, startPoint y: 34, endPoint x: 474, endPoint y: 128, distance: 142.2
click at [474, 122] on p "A project manager is overseeing a critical infrastructure project that involves…" at bounding box center [439, 76] width 145 height 92
click at [456, 73] on p "A project manager is overseeing a critical infrastructure project that involves…" at bounding box center [439, 76] width 145 height 92
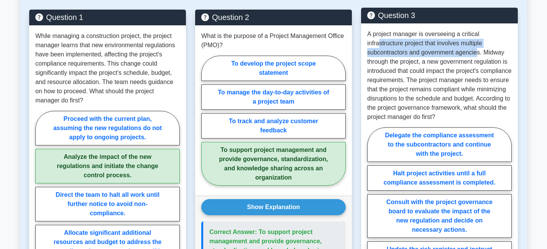
drag, startPoint x: 380, startPoint y: 42, endPoint x: 477, endPoint y: 53, distance: 97.9
click at [477, 53] on p "A project manager is overseeing a critical infrastructure project that involves…" at bounding box center [439, 76] width 145 height 92
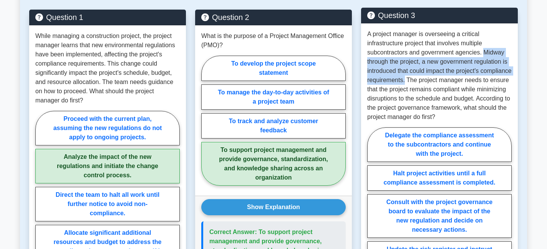
drag, startPoint x: 483, startPoint y: 53, endPoint x: 438, endPoint y: 81, distance: 53.0
click at [438, 81] on p "A project manager is overseeing a critical infrastructure project that involves…" at bounding box center [439, 76] width 145 height 92
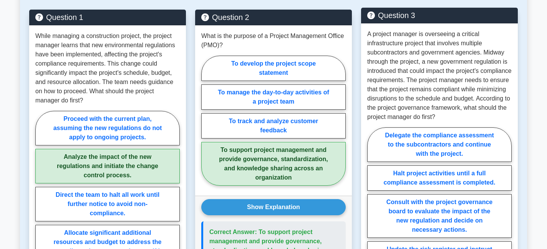
drag, startPoint x: 438, startPoint y: 81, endPoint x: 450, endPoint y: 113, distance: 34.4
click at [450, 113] on p "A project manager is overseeing a critical infrastructure project that involves…" at bounding box center [439, 76] width 145 height 92
drag, startPoint x: 438, startPoint y: 77, endPoint x: 447, endPoint y: 94, distance: 19.3
click at [447, 94] on p "A project manager is overseeing a critical infrastructure project that involves…" at bounding box center [439, 76] width 145 height 92
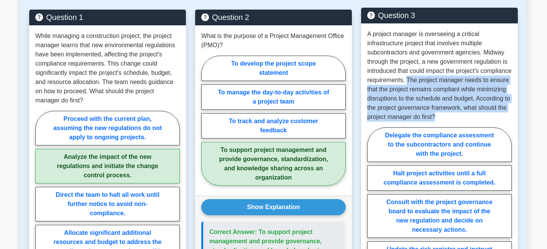
drag, startPoint x: 441, startPoint y: 78, endPoint x: 404, endPoint y: 128, distance: 61.0
click at [404, 122] on p "A project manager is overseeing a critical infrastructure project that involves…" at bounding box center [439, 76] width 145 height 92
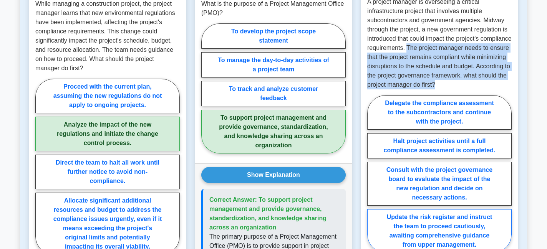
scroll to position [427, 0]
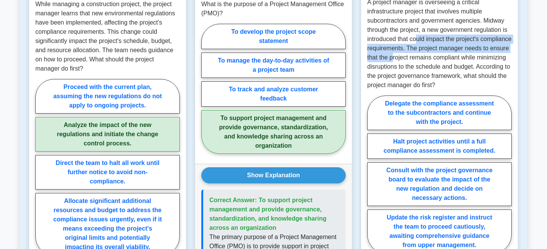
drag, startPoint x: 416, startPoint y: 41, endPoint x: 438, endPoint y: 56, distance: 27.4
click at [438, 56] on p "A project manager is overseeing a critical infrastructure project that involves…" at bounding box center [439, 44] width 145 height 92
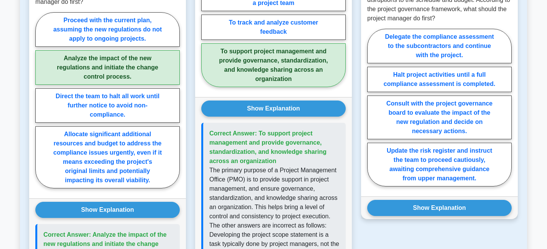
scroll to position [500, 0]
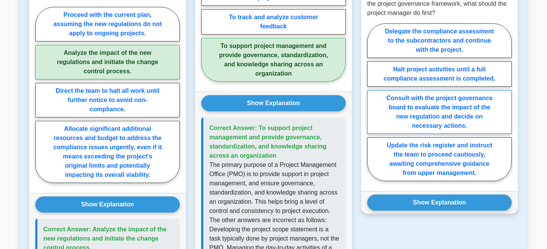
click at [466, 118] on label "Consult with the project governance board to evaluate the impact of the new reg…" at bounding box center [439, 112] width 145 height 44
click at [372, 107] on input "Consult with the project governance board to evaluate the impact of the new reg…" at bounding box center [369, 104] width 5 height 5
radio input "true"
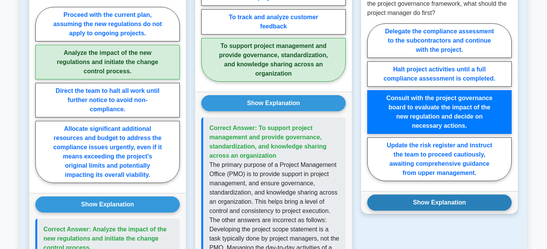
click at [424, 211] on button "Show Explanation" at bounding box center [439, 203] width 145 height 16
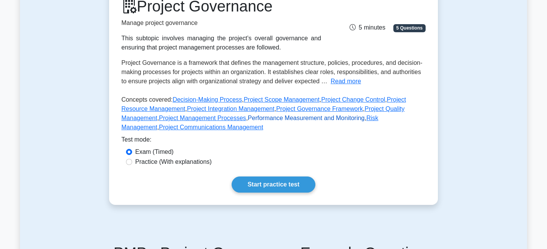
scroll to position [198, 0]
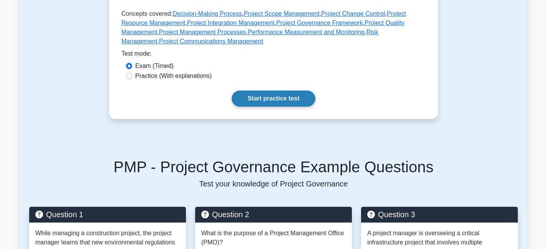
click at [260, 103] on link "Start practice test" at bounding box center [273, 99] width 83 height 16
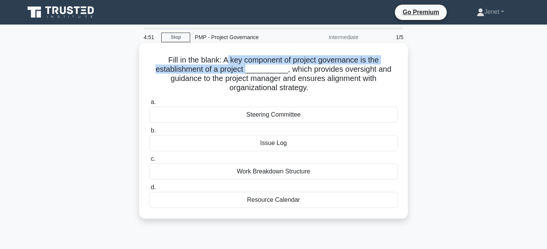
drag, startPoint x: 228, startPoint y: 59, endPoint x: 245, endPoint y: 73, distance: 22.5
click at [246, 73] on h5 "Fill in the blank: A key component of project governance is the establishment o…" at bounding box center [273, 74] width 251 height 38
click at [245, 73] on h5 "Fill in the blank: A key component of project governance is the establishment o…" at bounding box center [273, 74] width 251 height 38
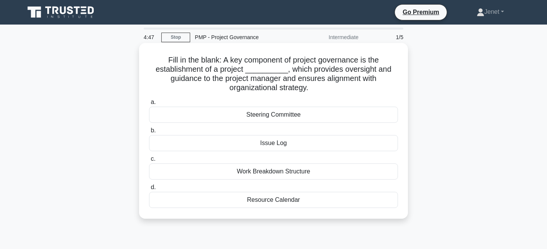
click at [291, 114] on div "Steering Committee" at bounding box center [273, 115] width 249 height 16
click at [149, 105] on input "a. Steering Committee" at bounding box center [149, 102] width 0 height 5
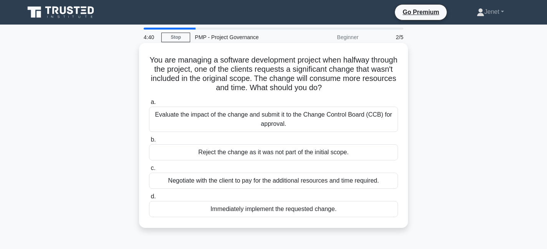
drag, startPoint x: 230, startPoint y: 76, endPoint x: 279, endPoint y: 87, distance: 50.5
click at [280, 87] on h5 "You are managing a software development project when halfway through the projec…" at bounding box center [273, 74] width 251 height 38
click at [278, 85] on h5 "You are managing a software development project when halfway through the projec…" at bounding box center [273, 74] width 251 height 38
drag, startPoint x: 273, startPoint y: 80, endPoint x: 330, endPoint y: 89, distance: 57.6
click at [330, 89] on h5 "You are managing a software development project when halfway through the projec…" at bounding box center [273, 74] width 251 height 38
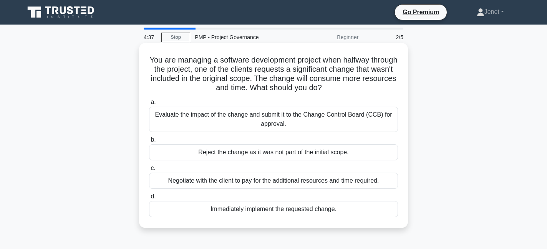
click at [329, 89] on icon ".spinner_0XTQ{transform-origin:center;animation:spinner_y6GP .75s linear infini…" at bounding box center [326, 88] width 9 height 9
click at [311, 116] on div "Evaluate the impact of the change and submit it to the Change Control Board (CC…" at bounding box center [273, 119] width 249 height 25
click at [149, 105] on input "a. Evaluate the impact of the change and submit it to the Change Control Board …" at bounding box center [149, 102] width 0 height 5
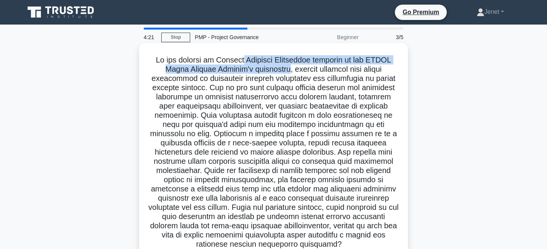
drag, startPoint x: 234, startPoint y: 59, endPoint x: 276, endPoint y: 68, distance: 42.5
click at [276, 69] on h5 ".spinner_0XTQ{transform-origin:center;animation:spinner_y6GP .75s linear infini…" at bounding box center [273, 152] width 251 height 195
click at [276, 68] on h5 ".spinner_0XTQ{transform-origin:center;animation:spinner_y6GP .75s linear infini…" at bounding box center [273, 152] width 251 height 195
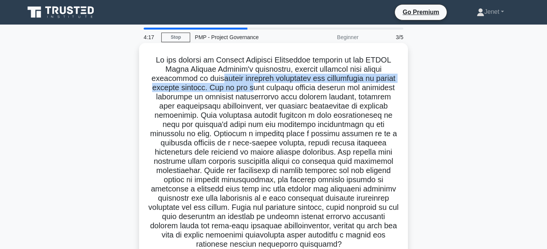
drag, startPoint x: 217, startPoint y: 79, endPoint x: 254, endPoint y: 91, distance: 39.1
click at [254, 91] on h5 ".spinner_0XTQ{transform-origin:center;animation:spinner_y6GP .75s linear infini…" at bounding box center [273, 152] width 251 height 195
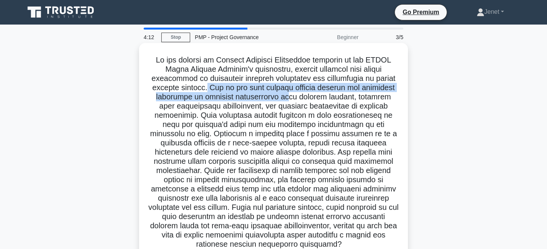
drag, startPoint x: 209, startPoint y: 88, endPoint x: 276, endPoint y: 101, distance: 68.5
click at [276, 101] on h5 ".spinner_0XTQ{transform-origin:center;animation:spinner_y6GP .75s linear infini…" at bounding box center [273, 152] width 251 height 195
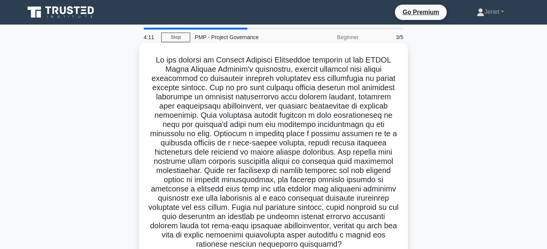
click at [281, 95] on h5 ".spinner_0XTQ{transform-origin:center;animation:spinner_y6GP .75s linear infini…" at bounding box center [273, 152] width 251 height 195
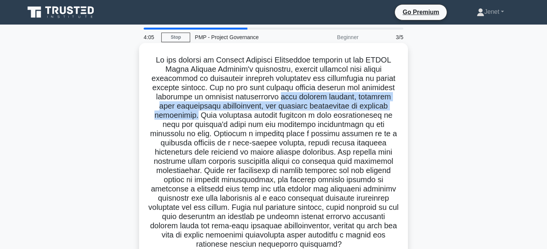
drag, startPoint x: 270, startPoint y: 98, endPoint x: 397, endPoint y: 104, distance: 127.4
click at [397, 104] on h5 ".spinner_0XTQ{transform-origin:center;animation:spinner_y6GP .75s linear infini…" at bounding box center [273, 152] width 251 height 195
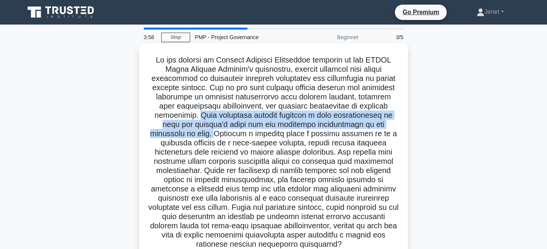
drag, startPoint x: 149, startPoint y: 115, endPoint x: 361, endPoint y: 125, distance: 211.7
click at [361, 125] on h5 ".spinner_0XTQ{transform-origin:center;animation:spinner_y6GP .75s linear infini…" at bounding box center [273, 152] width 251 height 195
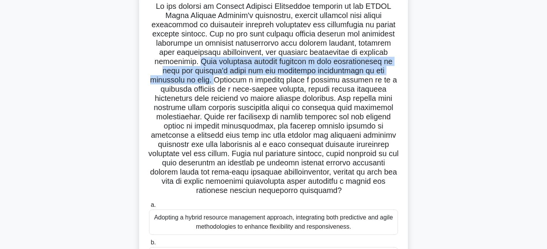
scroll to position [54, 0]
click at [288, 69] on h5 ".spinner_0XTQ{transform-origin:center;animation:spinner_y6GP .75s linear infini…" at bounding box center [273, 98] width 251 height 195
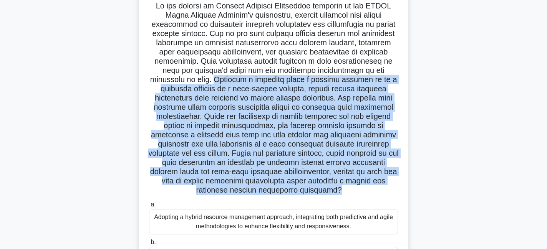
drag, startPoint x: 359, startPoint y: 71, endPoint x: 401, endPoint y: 183, distance: 119.8
click at [402, 183] on div ".spinner_0XTQ{transform-origin:center;animation:spinner_y6GP .75s linear infini…" at bounding box center [273, 174] width 263 height 364
click at [248, 122] on h5 ".spinner_0XTQ{transform-origin:center;animation:spinner_y6GP .75s linear infini…" at bounding box center [273, 98] width 251 height 195
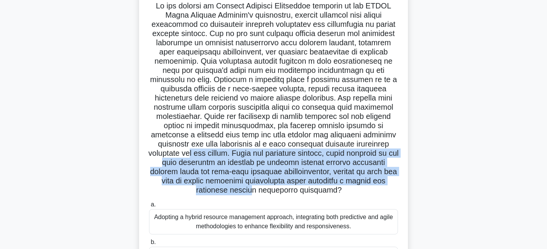
drag, startPoint x: 278, startPoint y: 147, endPoint x: 306, endPoint y: 180, distance: 43.1
click at [306, 180] on h5 ".spinner_0XTQ{transform-origin:center;animation:spinner_y6GP .75s linear infini…" at bounding box center [273, 98] width 251 height 195
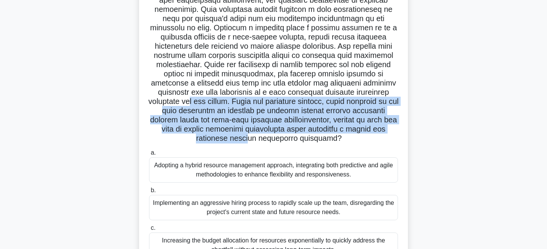
scroll to position [116, 0]
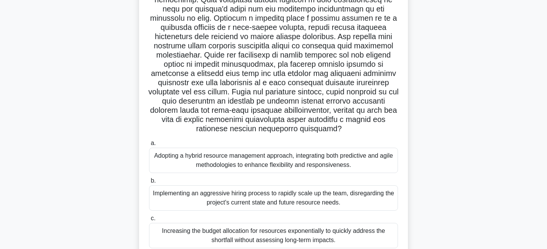
click at [186, 166] on div "Adopting a hybrid resource management approach, integrating both predictive and…" at bounding box center [273, 160] width 249 height 25
click at [149, 146] on input "a. Adopting a hybrid resource management approach, integrating both predictive …" at bounding box center [149, 143] width 0 height 5
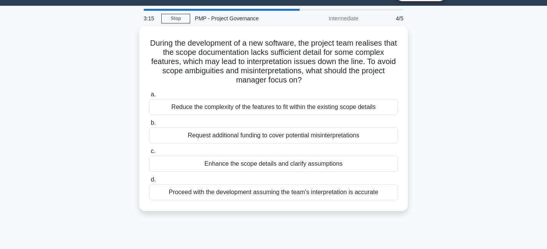
scroll to position [20, 0]
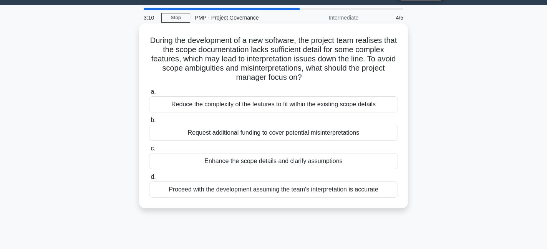
drag, startPoint x: 150, startPoint y: 40, endPoint x: 319, endPoint y: 102, distance: 179.6
click at [319, 102] on div "During the development of a new software, the project team realises that the sc…" at bounding box center [273, 116] width 263 height 179
click at [319, 88] on label "a. Reduce the complexity of the features to fit within the existing scope detai…" at bounding box center [273, 99] width 249 height 25
click at [149, 90] on input "a. Reduce the complexity of the features to fit within the existing scope detai…" at bounding box center [149, 92] width 0 height 5
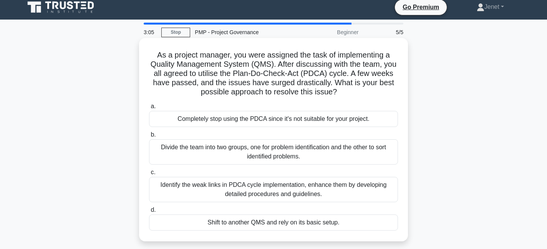
scroll to position [4, 0]
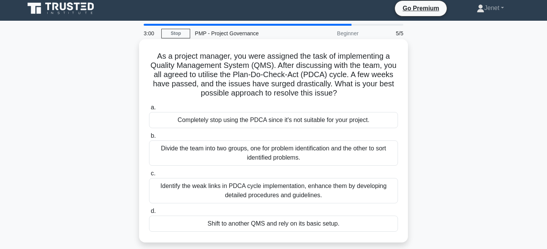
drag, startPoint x: 279, startPoint y: 59, endPoint x: 388, endPoint y: 90, distance: 113.4
click at [389, 90] on h5 "As a project manager, you were assigned the task of implementing a Quality Mana…" at bounding box center [273, 75] width 251 height 47
click at [388, 90] on h5 "As a project manager, you were assigned the task of implementing a Quality Mana…" at bounding box center [273, 75] width 251 height 47
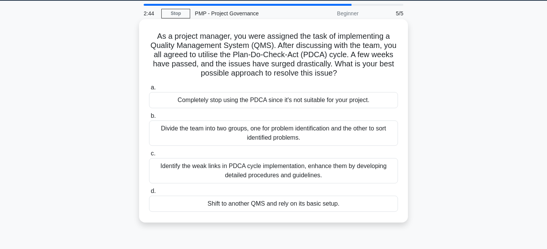
scroll to position [23, 0]
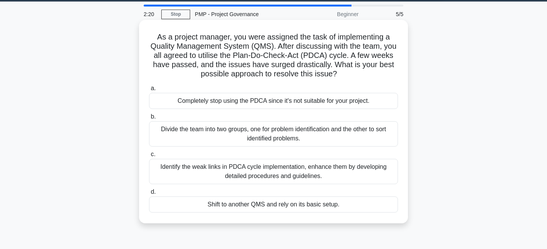
click at [282, 172] on div "Identify the weak links in PDCA cycle implementation, enhance them by developin…" at bounding box center [273, 171] width 249 height 25
click at [149, 157] on input "c. Identify the weak links in PDCA cycle implementation, enhance them by develo…" at bounding box center [149, 154] width 0 height 5
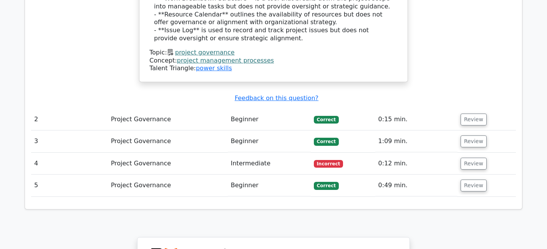
scroll to position [949, 0]
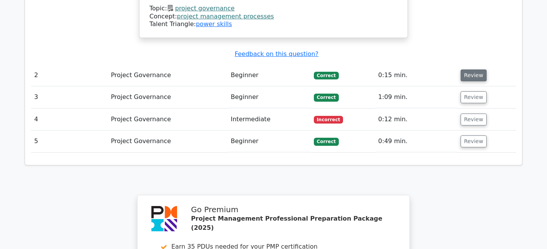
click at [471, 70] on button "Review" at bounding box center [474, 76] width 26 height 12
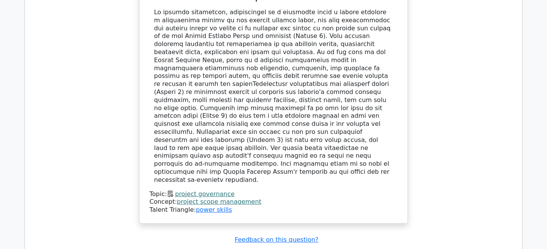
scroll to position [1346, 0]
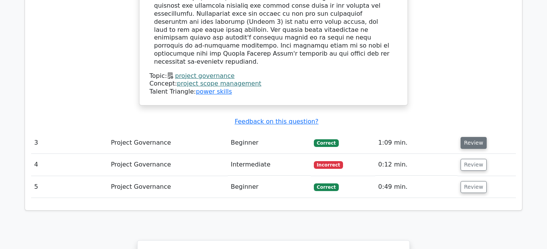
click at [471, 137] on button "Review" at bounding box center [474, 143] width 26 height 12
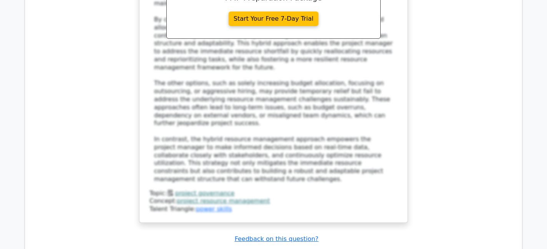
scroll to position [2043, 0]
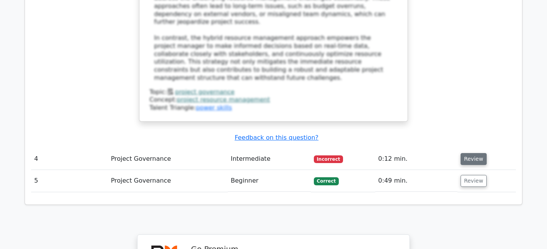
click at [468, 153] on button "Review" at bounding box center [474, 159] width 26 height 12
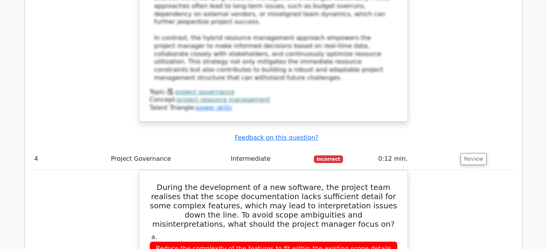
scroll to position [2058, 0]
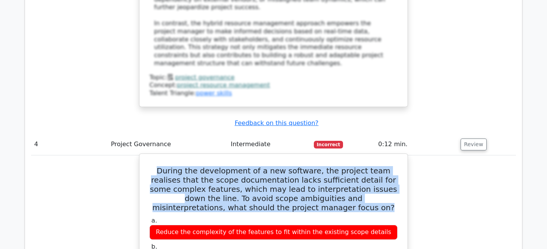
drag, startPoint x: 151, startPoint y: 59, endPoint x: 317, endPoint y: 98, distance: 171.0
click at [317, 166] on h5 "During the development of a new software, the project team realises that the sc…" at bounding box center [274, 189] width 250 height 46
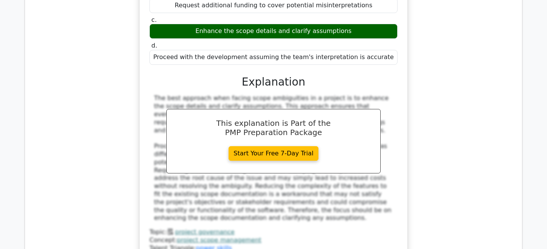
scroll to position [2585, 0]
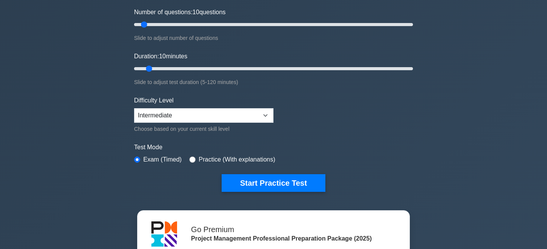
scroll to position [96, 0]
